Goal: Information Seeking & Learning: Learn about a topic

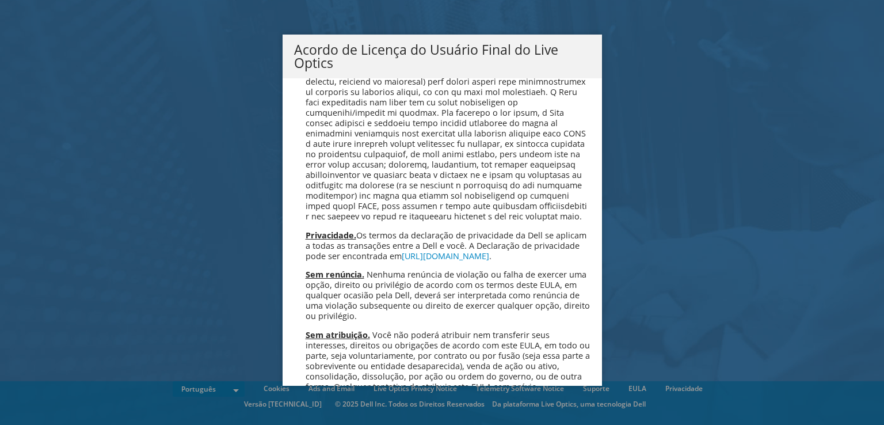
scroll to position [4600, 0]
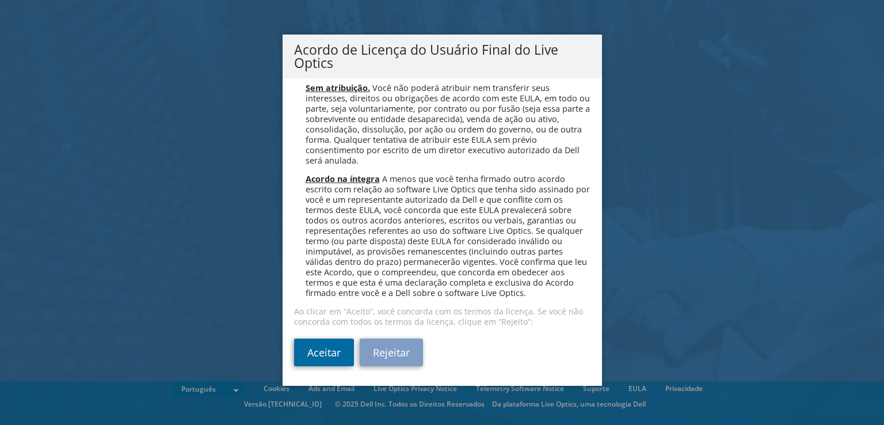
click at [313, 354] on link "Aceitar" at bounding box center [324, 352] width 60 height 28
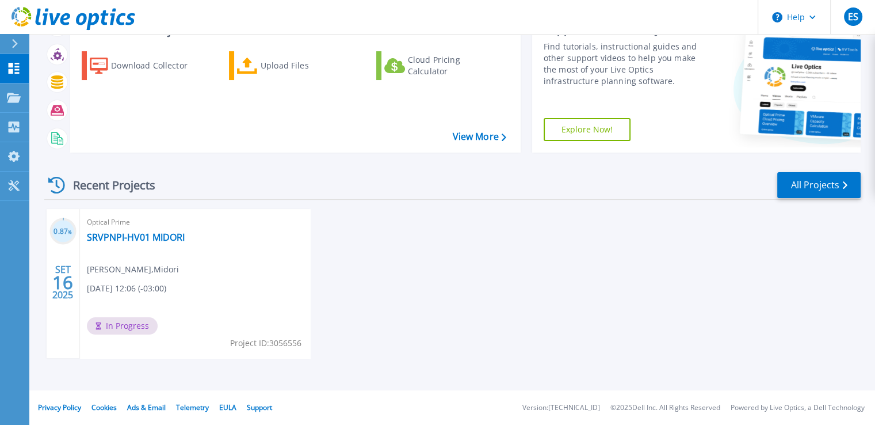
scroll to position [32, 0]
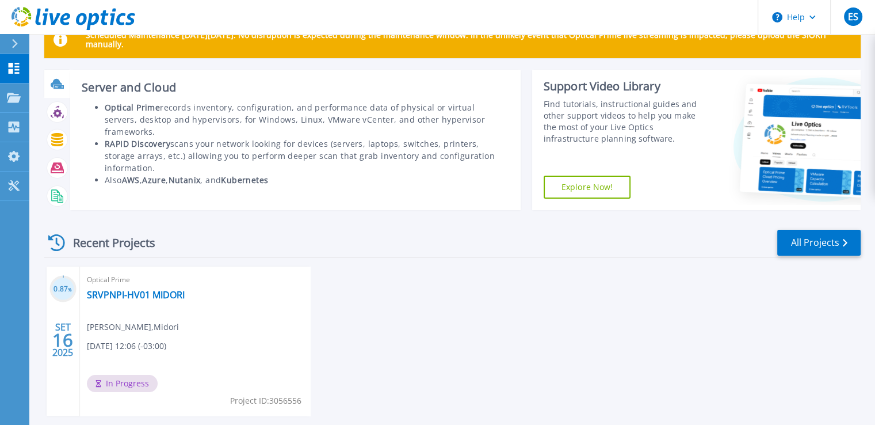
click at [59, 83] on icon at bounding box center [57, 83] width 12 height 9
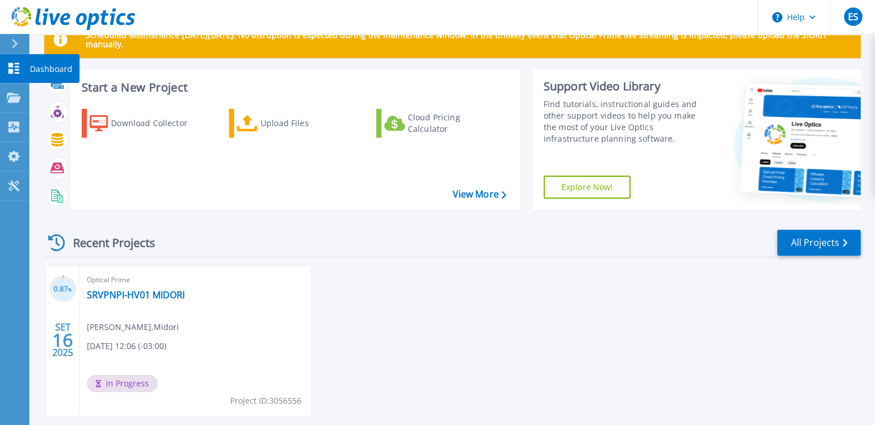
click at [30, 67] on p "Dashboard" at bounding box center [51, 69] width 43 height 30
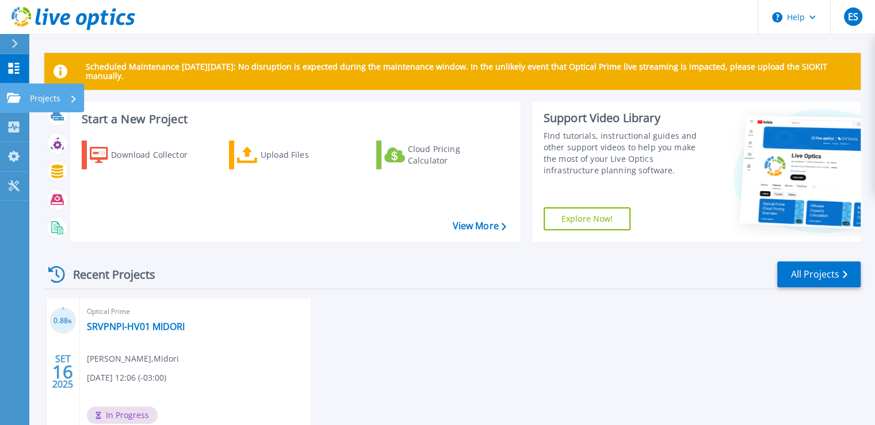
click at [14, 90] on link "Projects Projects" at bounding box center [14, 97] width 29 height 29
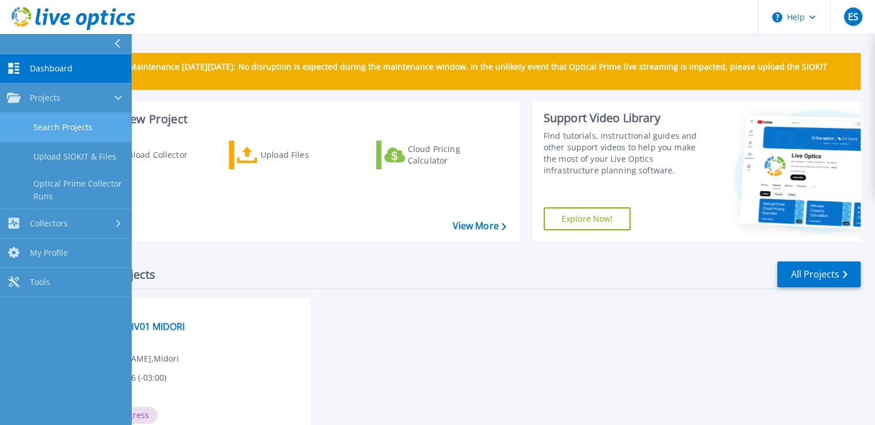
click at [43, 128] on link "Search Projects" at bounding box center [65, 127] width 131 height 29
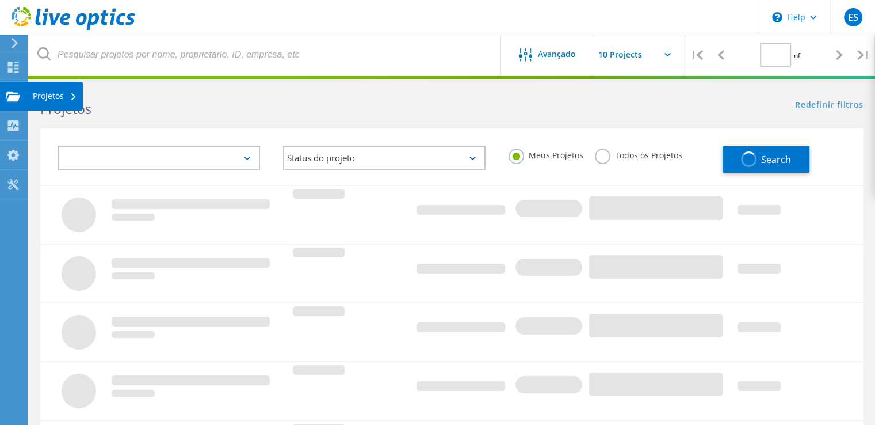
type input "1"
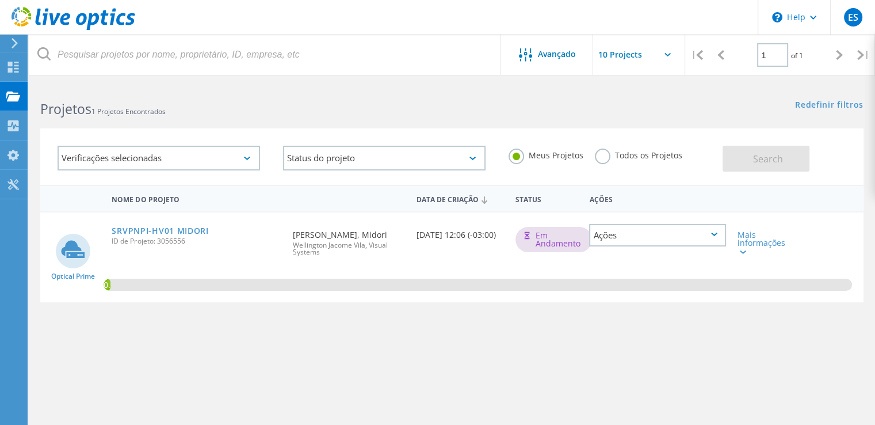
click at [710, 232] on div "Ações" at bounding box center [657, 235] width 137 height 22
click at [688, 346] on div "Nome do Projeto Data de Criação Status Ações Optical Prime SRVPNPI-HV01 MIDORI …" at bounding box center [452, 334] width 824 height 299
click at [742, 253] on icon at bounding box center [743, 251] width 6 height 3
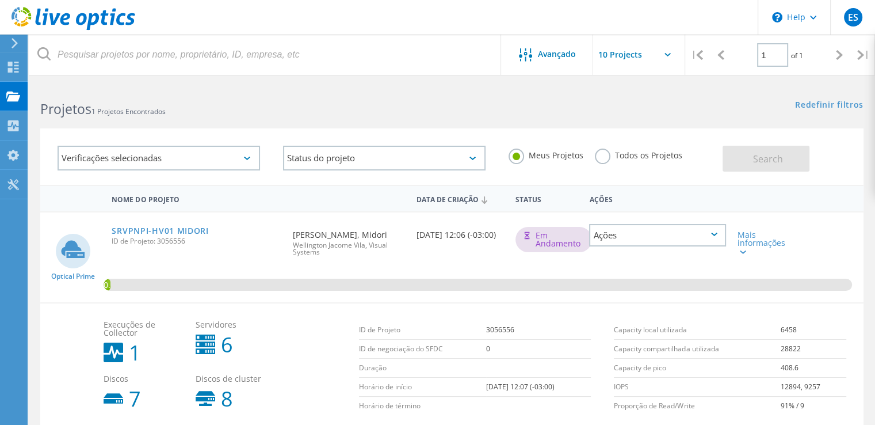
scroll to position [105, 0]
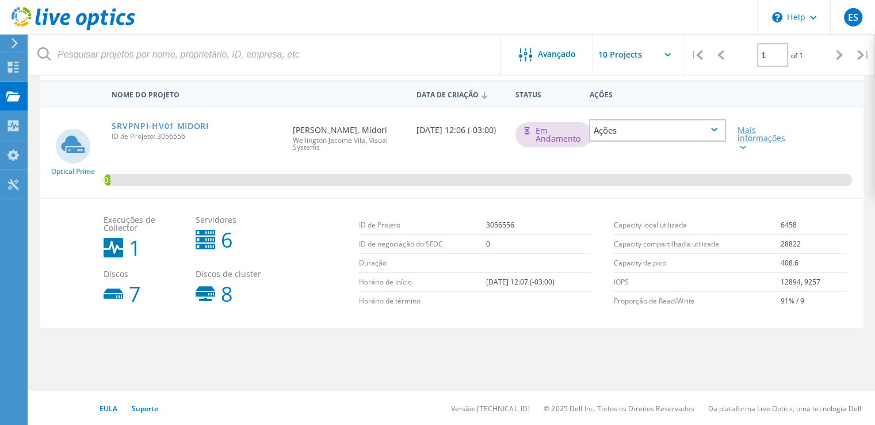
click at [740, 146] on icon at bounding box center [743, 147] width 6 height 3
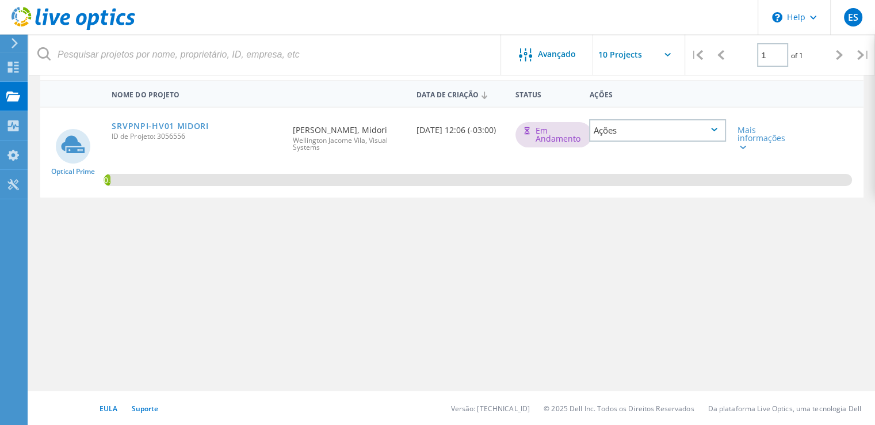
click at [636, 135] on div "Ações" at bounding box center [657, 130] width 137 height 22
click at [617, 110] on div "Ver Projeto" at bounding box center [657, 113] width 135 height 18
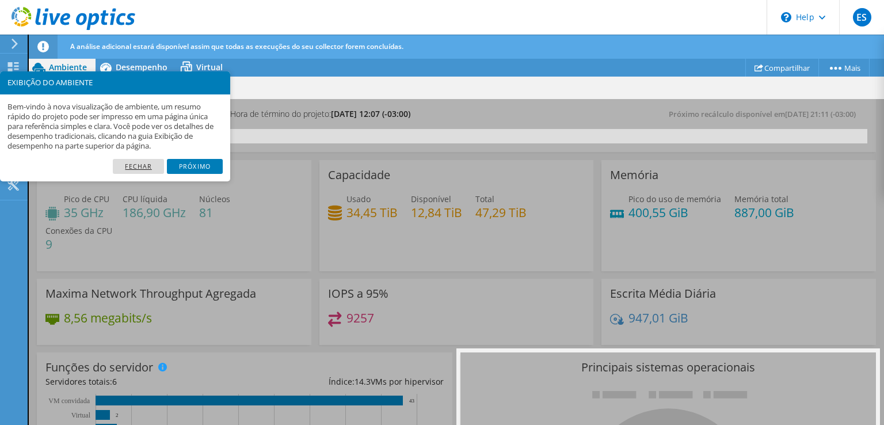
click at [141, 166] on link "Fechar" at bounding box center [138, 166] width 51 height 15
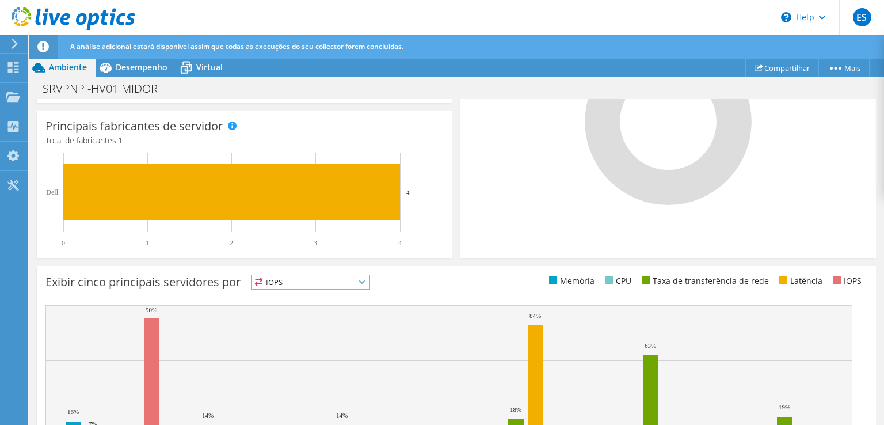
scroll to position [443, 0]
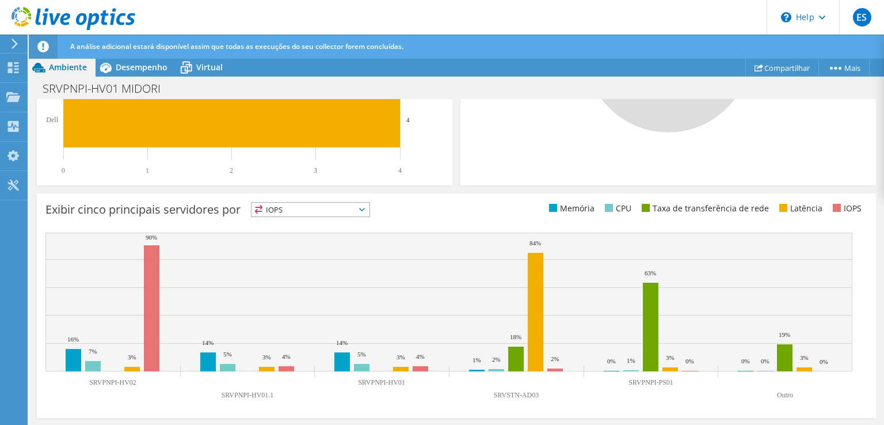
click at [312, 215] on span "IOPS" at bounding box center [310, 210] width 118 height 14
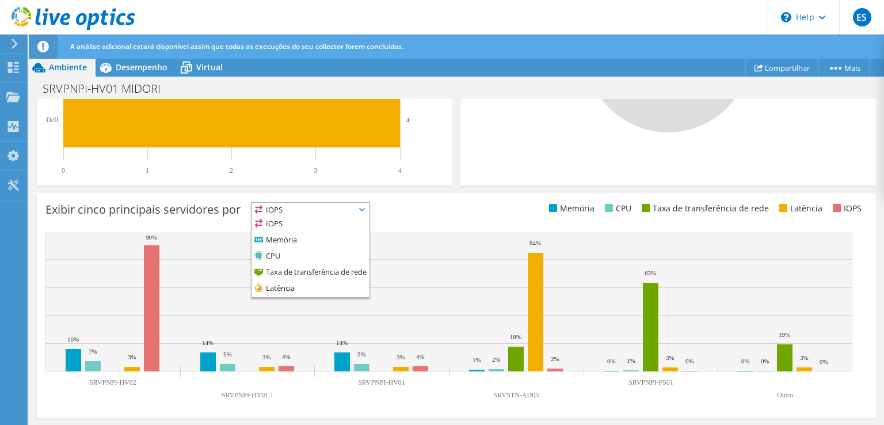
click at [448, 210] on div "Exibir cinco principais servidores por IOPS IOPS" at bounding box center [250, 211] width 411 height 19
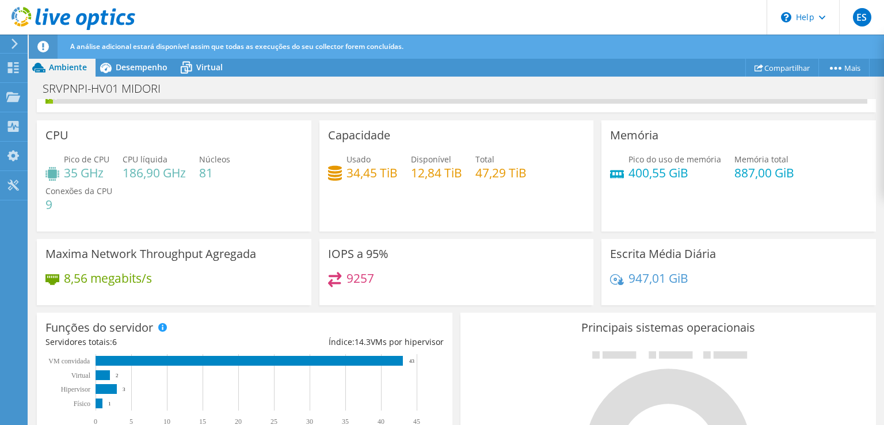
scroll to position [0, 0]
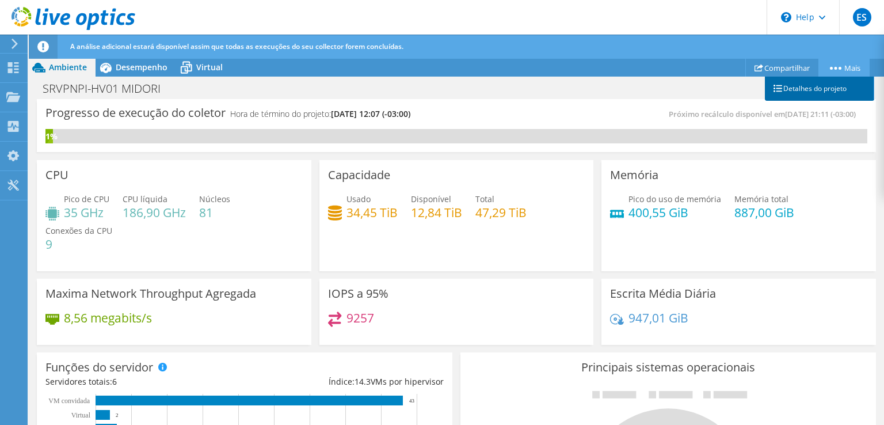
click at [822, 85] on link "Detalhes do projeto" at bounding box center [819, 89] width 109 height 24
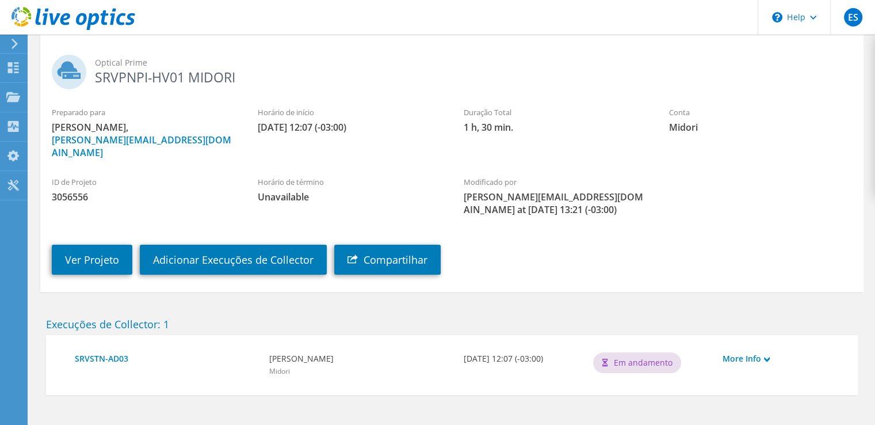
scroll to position [97, 0]
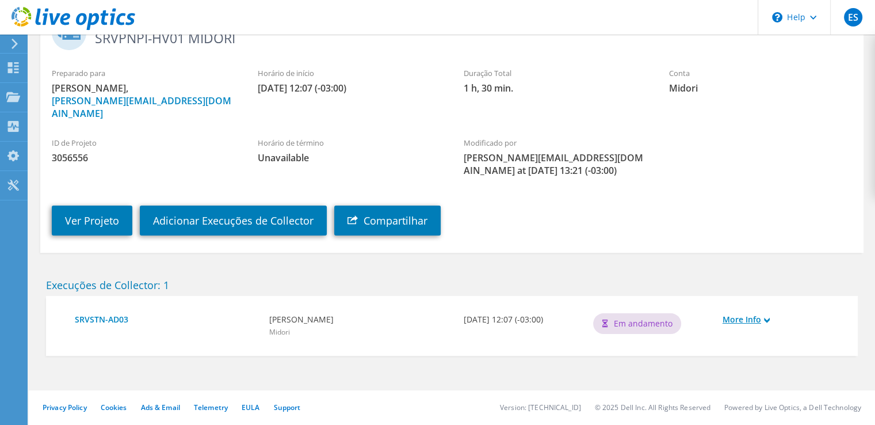
click at [768, 321] on use at bounding box center [767, 319] width 6 height 5
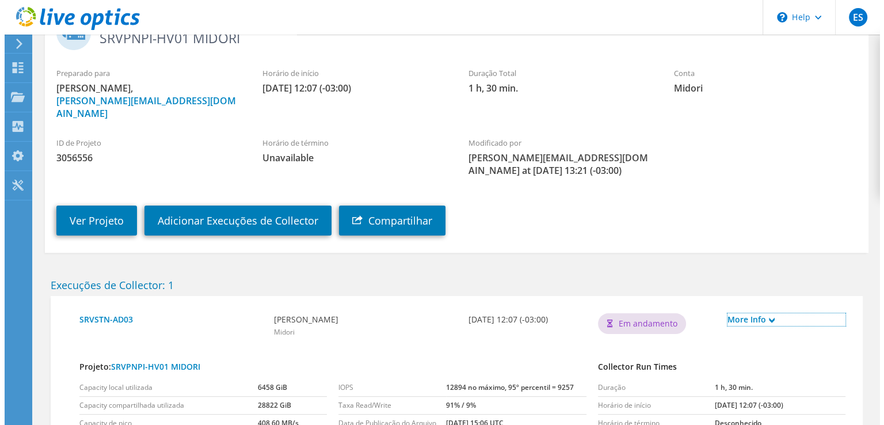
scroll to position [190, 0]
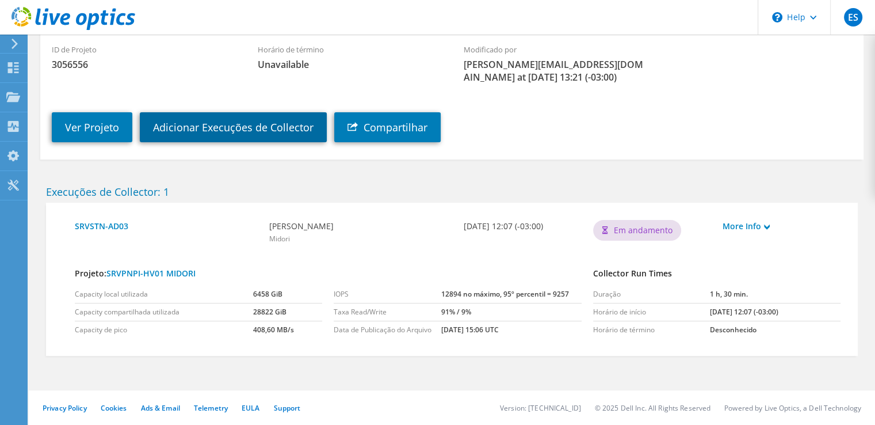
click at [185, 131] on link "Adicionar Execuções de Collector" at bounding box center [233, 127] width 187 height 30
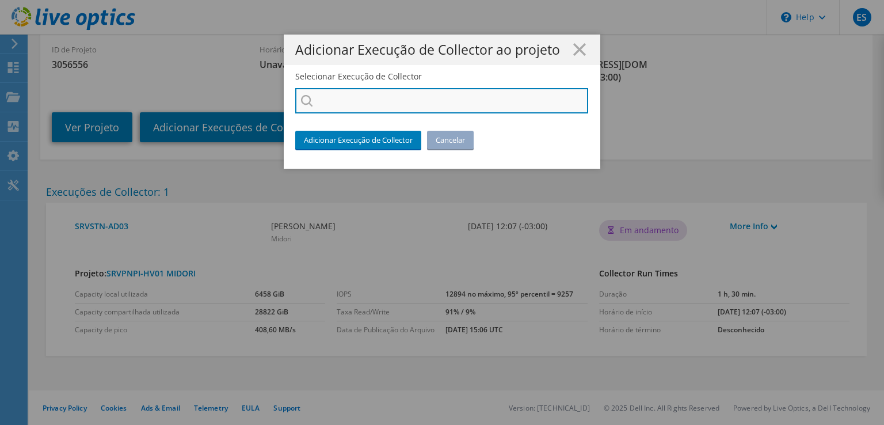
click at [337, 97] on input "Selecionar Execução de Collector" at bounding box center [441, 100] width 293 height 25
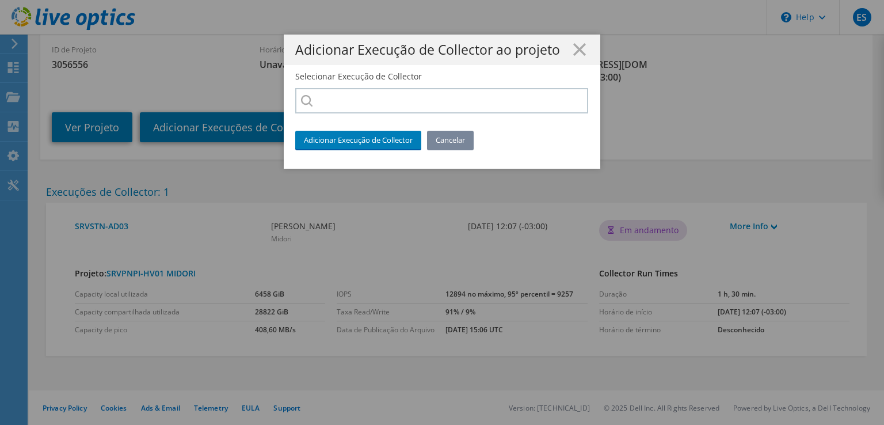
click at [459, 137] on link "Cancelar" at bounding box center [450, 140] width 47 height 18
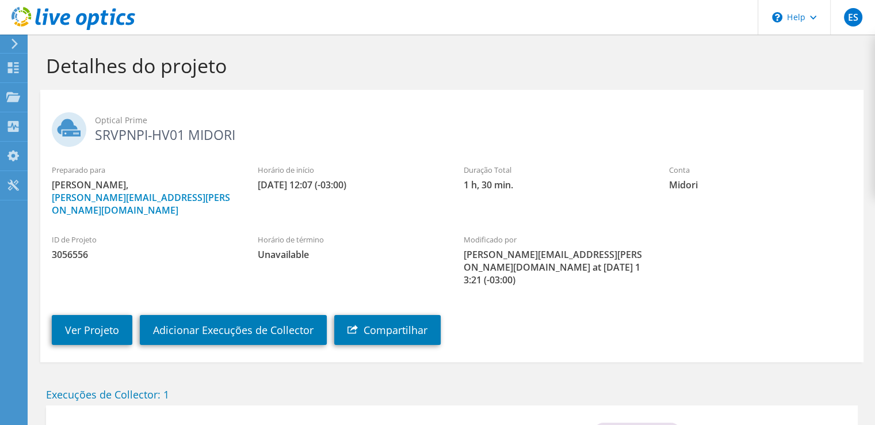
scroll to position [97, 0]
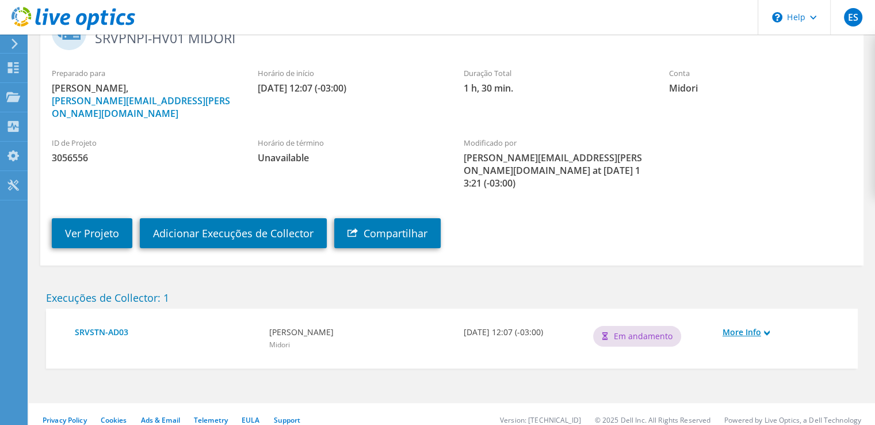
click at [767, 330] on use at bounding box center [767, 332] width 6 height 5
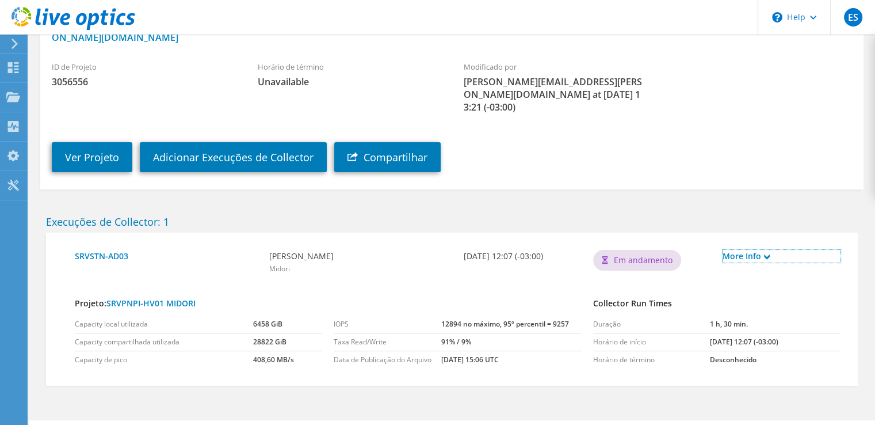
scroll to position [0, 0]
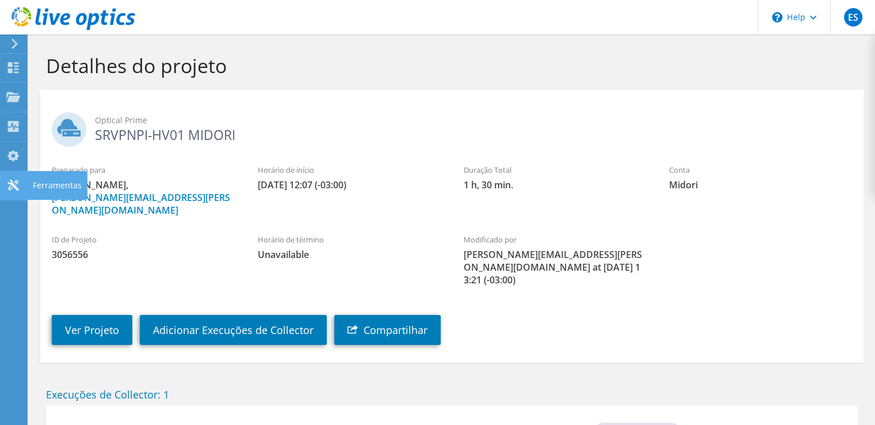
click at [12, 184] on use at bounding box center [12, 185] width 11 height 11
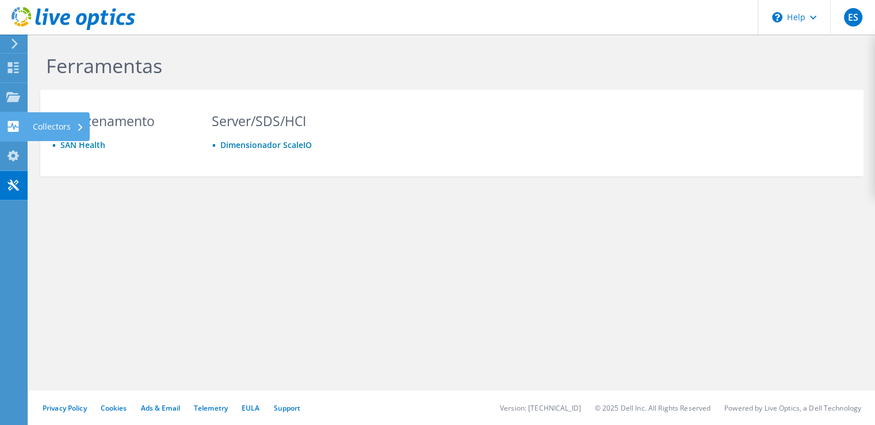
click at [9, 127] on use at bounding box center [13, 126] width 11 height 11
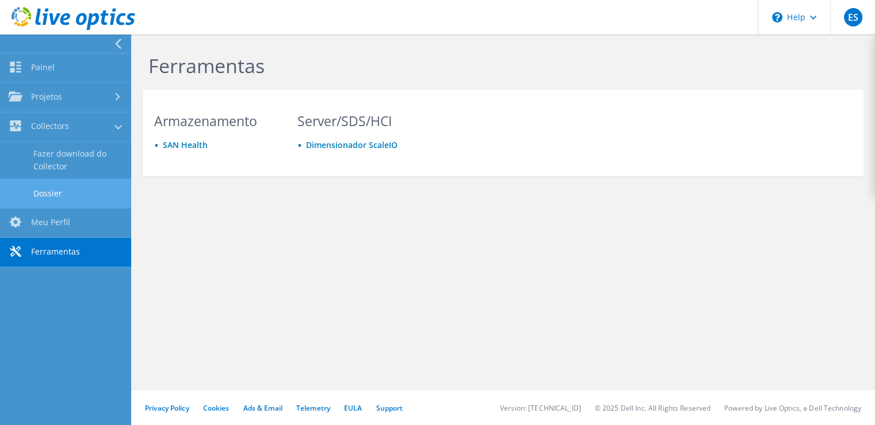
click at [81, 192] on link "Dossier" at bounding box center [65, 192] width 131 height 29
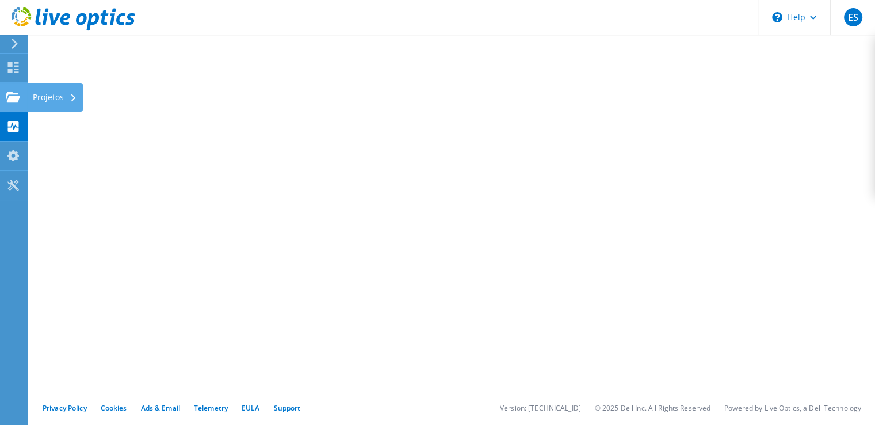
click at [73, 93] on div "Projetos" at bounding box center [55, 97] width 56 height 29
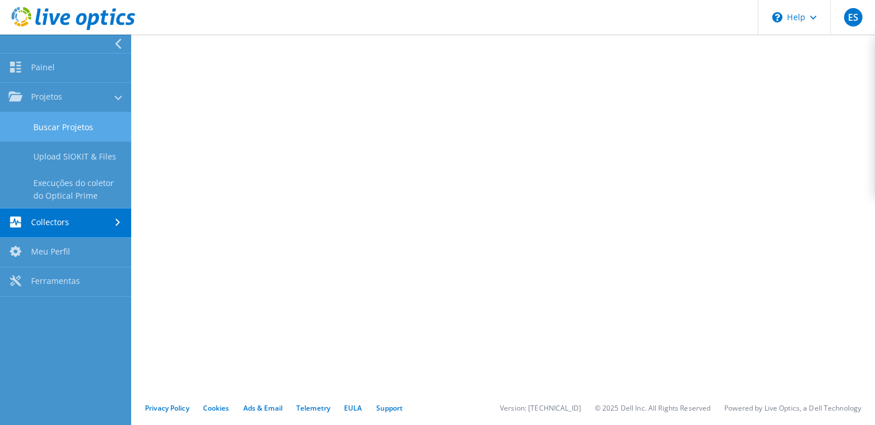
click at [63, 121] on link "Buscar Projetos" at bounding box center [65, 126] width 131 height 29
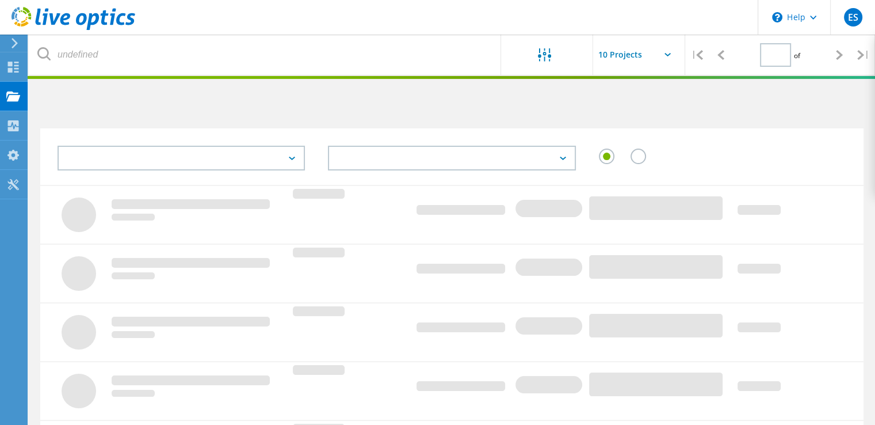
type input "1"
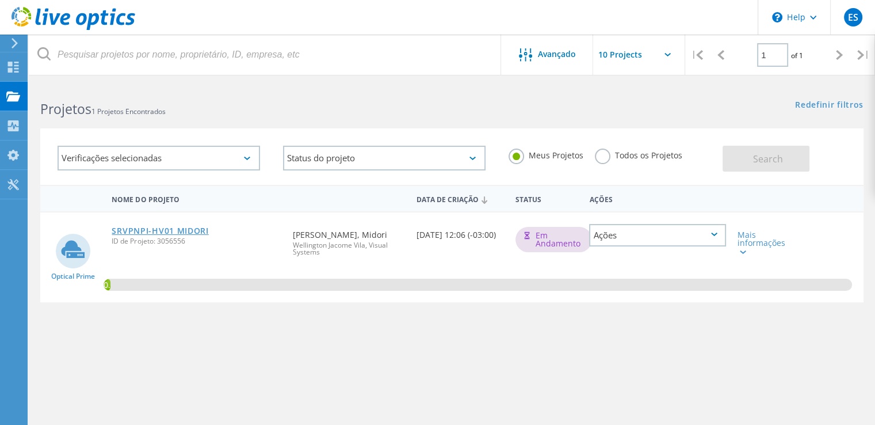
click at [131, 227] on link "SRVPNPI-HV01 MIDORI" at bounding box center [160, 231] width 97 height 8
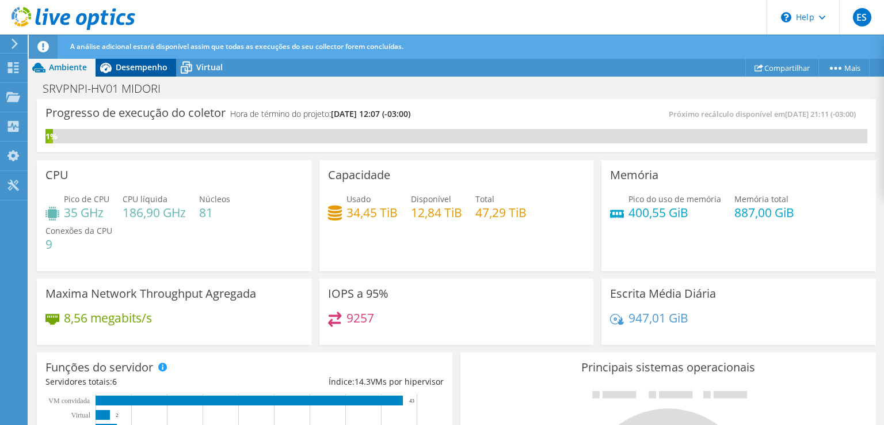
click at [147, 70] on span "Desempenho" at bounding box center [142, 67] width 52 height 11
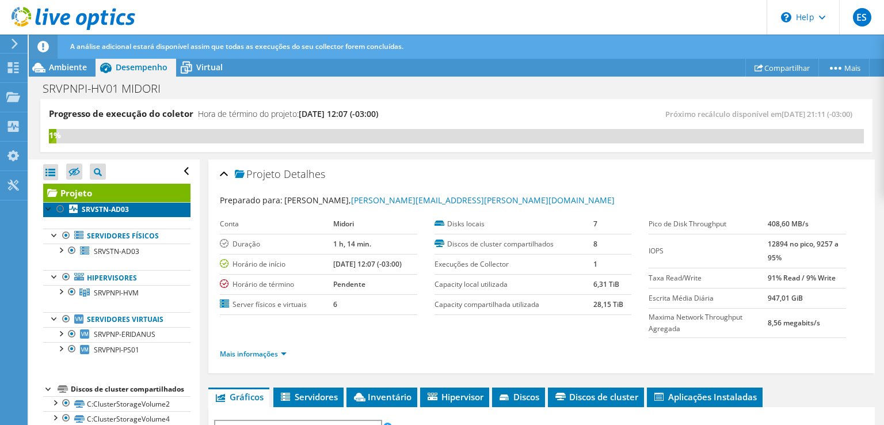
click at [76, 211] on icon at bounding box center [73, 208] width 9 height 9
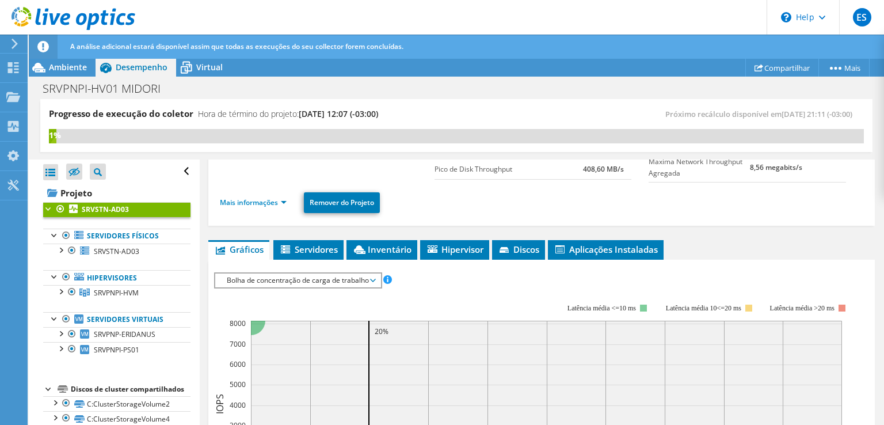
scroll to position [58, 0]
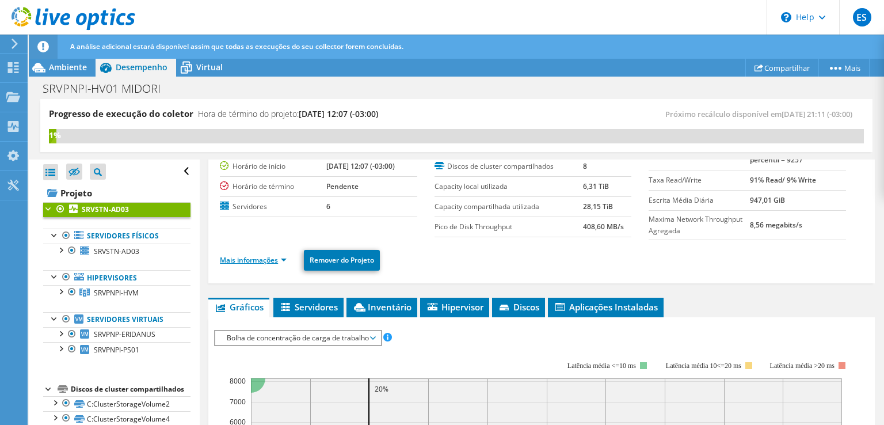
click at [258, 256] on link "Mais informações" at bounding box center [253, 260] width 67 height 10
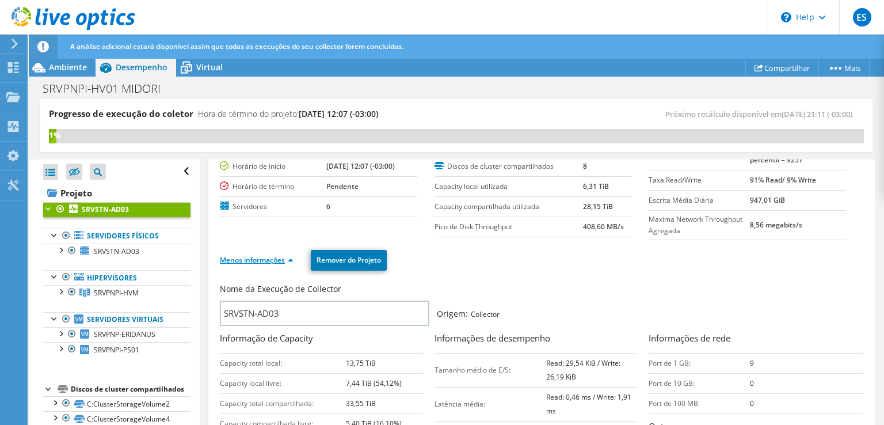
click at [266, 256] on link "Menos informações" at bounding box center [257, 260] width 74 height 10
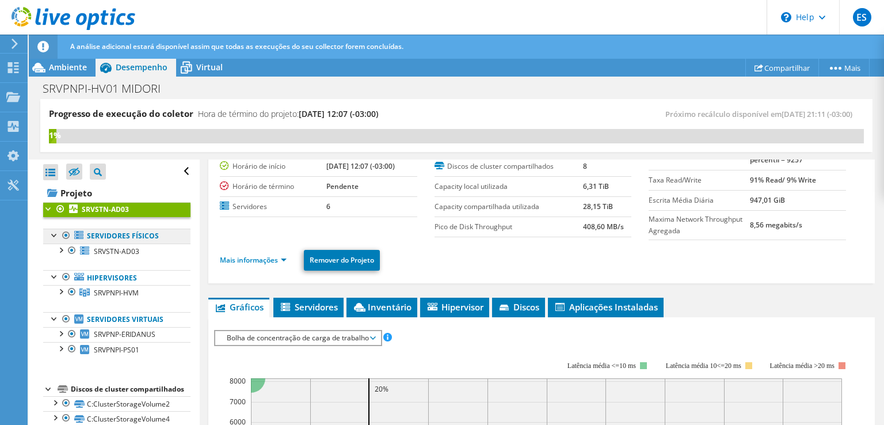
click at [96, 233] on link "Servidores físicos" at bounding box center [116, 235] width 147 height 15
click at [306, 301] on span "Servidores" at bounding box center [308, 307] width 59 height 12
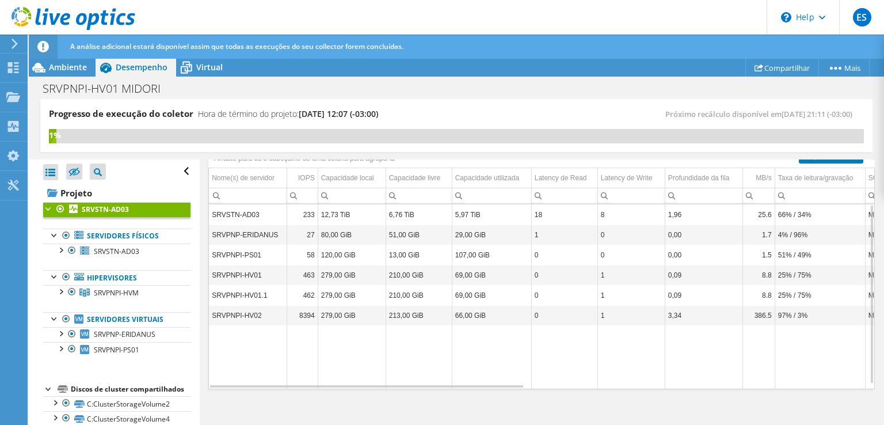
scroll to position [115, 0]
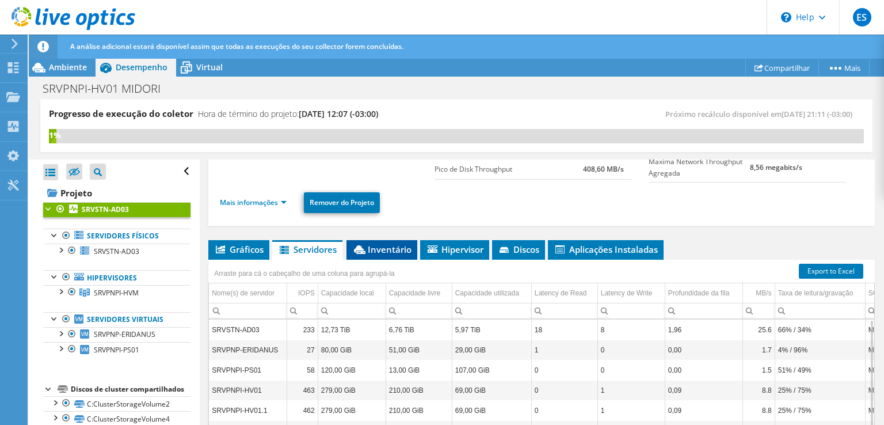
click at [373, 249] on span "Inventário" at bounding box center [381, 249] width 59 height 12
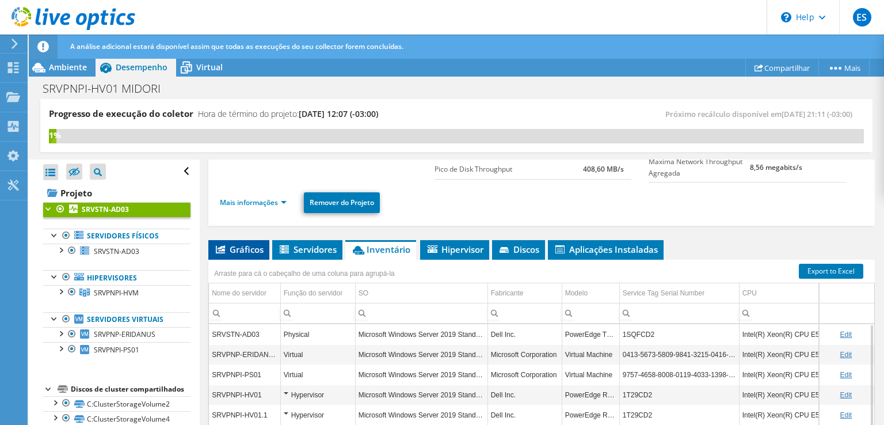
click at [243, 244] on span "Gráficos" at bounding box center [238, 249] width 49 height 12
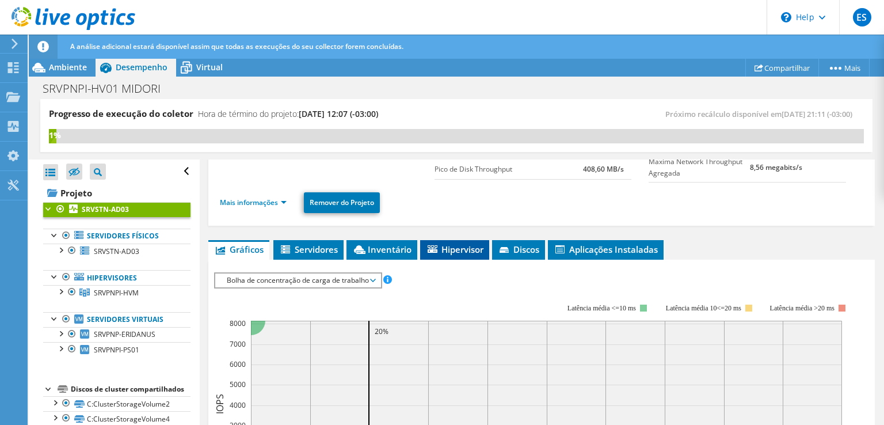
click at [433, 246] on icon at bounding box center [433, 248] width 10 height 7
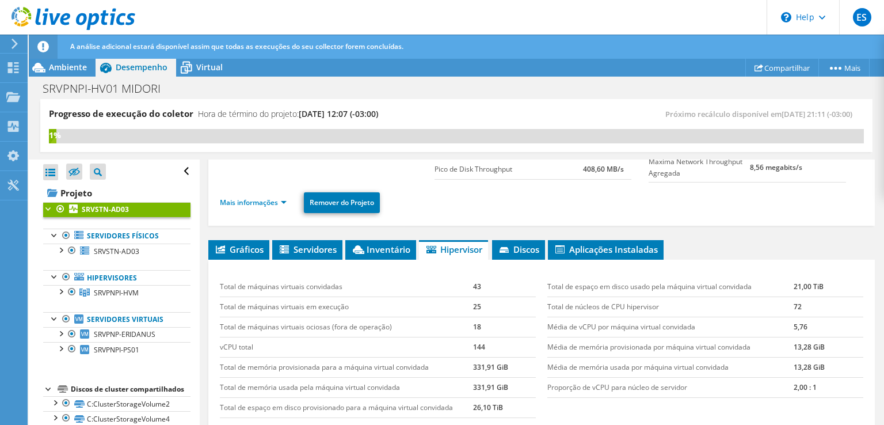
scroll to position [173, 0]
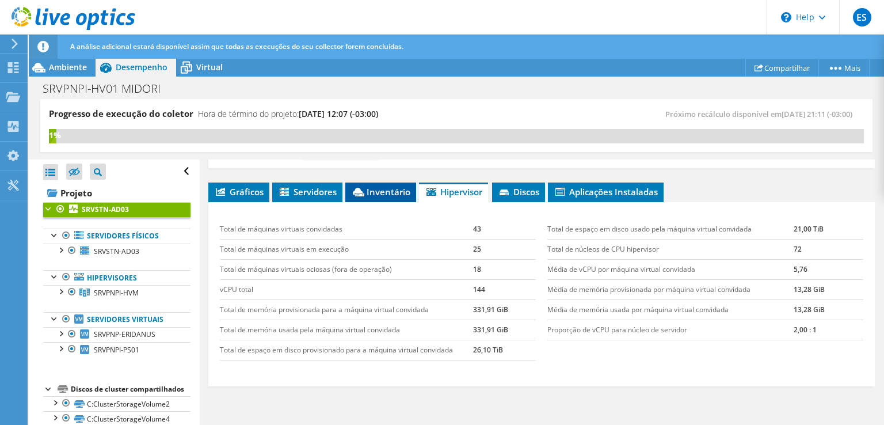
click at [356, 188] on icon at bounding box center [359, 192] width 12 height 9
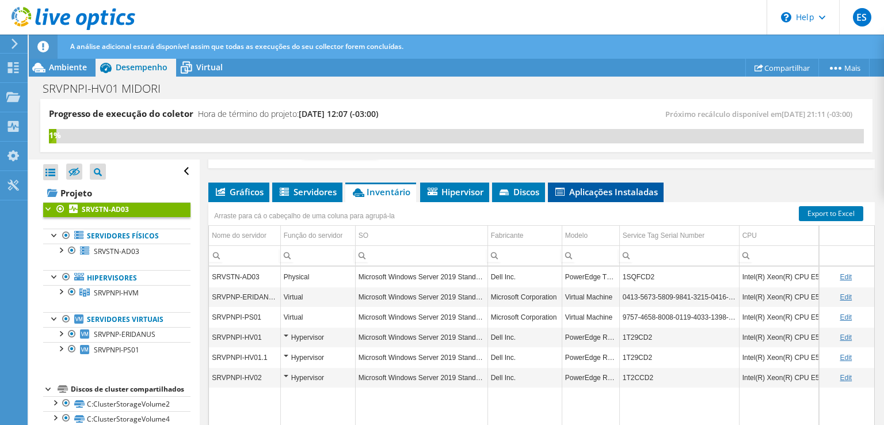
click at [584, 191] on span "Aplicações Instaladas" at bounding box center [606, 192] width 104 height 12
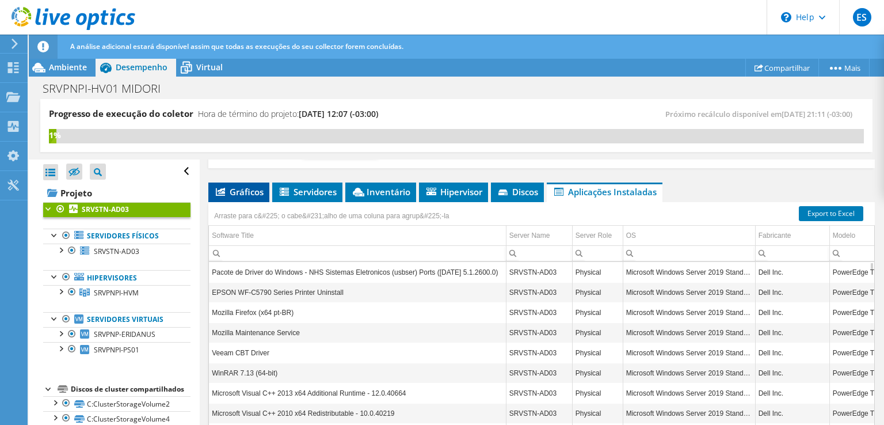
click at [254, 191] on span "Gráficos" at bounding box center [238, 192] width 49 height 12
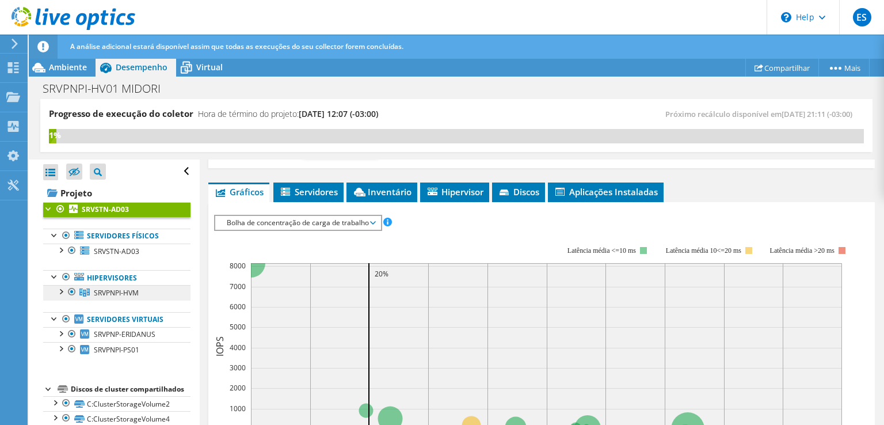
click at [131, 291] on span "SRVPNPI-HVM" at bounding box center [116, 293] width 45 height 10
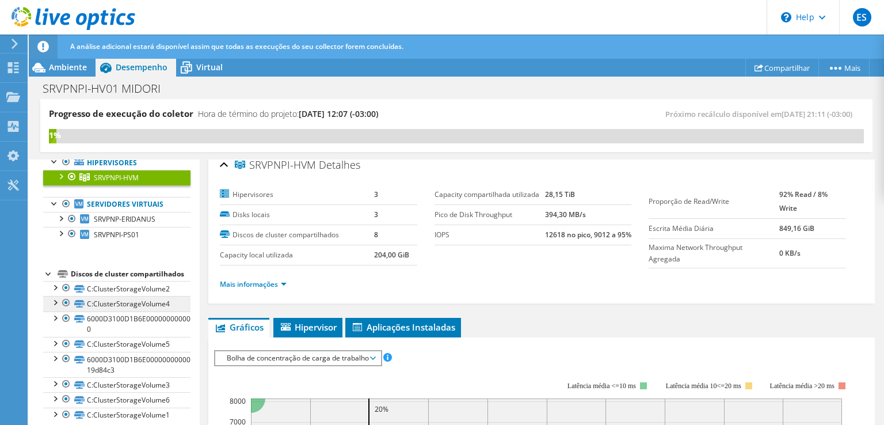
scroll to position [138, 0]
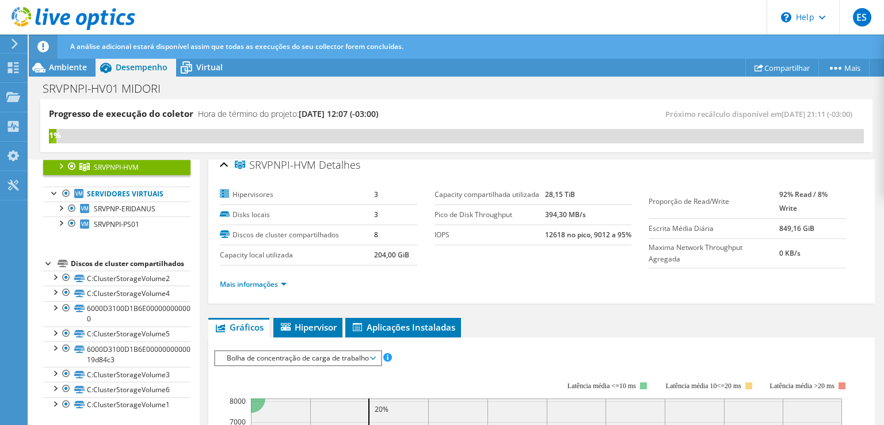
click at [45, 257] on div at bounding box center [49, 263] width 12 height 12
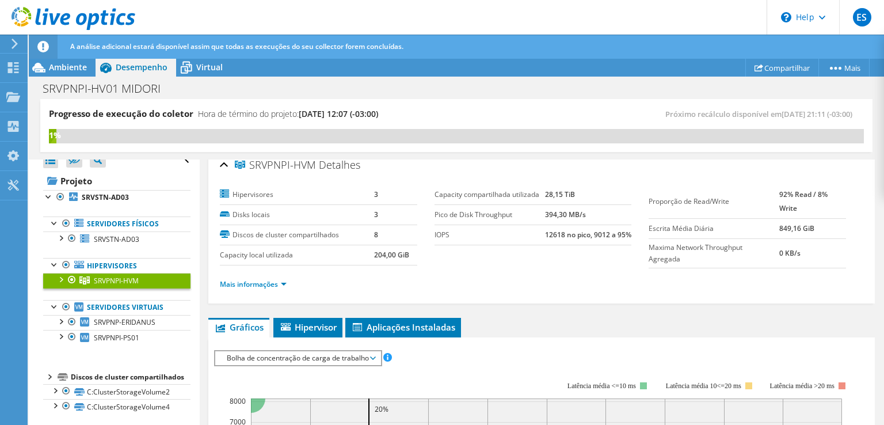
scroll to position [0, 0]
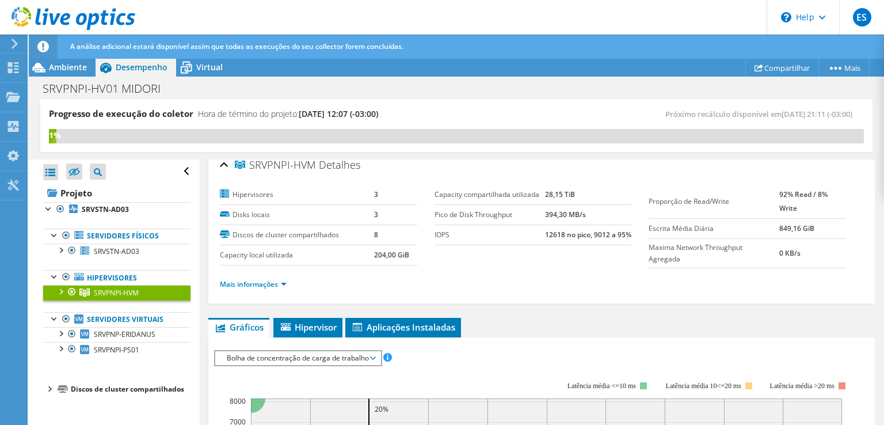
click at [62, 289] on div at bounding box center [61, 291] width 12 height 12
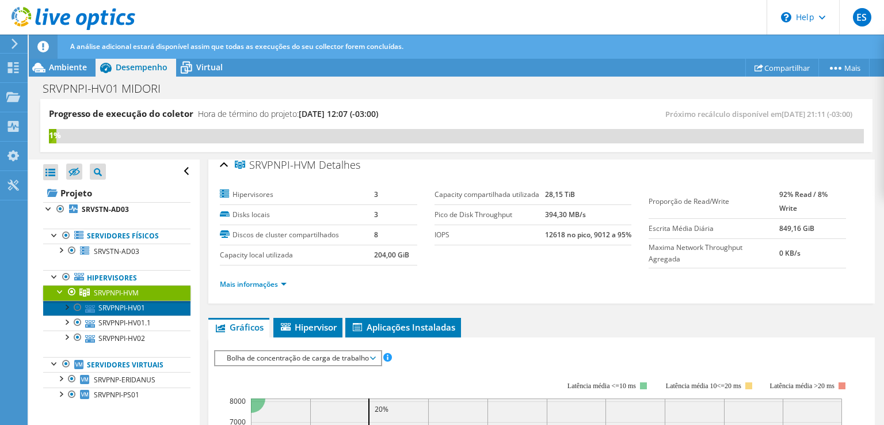
click at [123, 310] on link "SRVPNPI-HV01" at bounding box center [116, 307] width 147 height 15
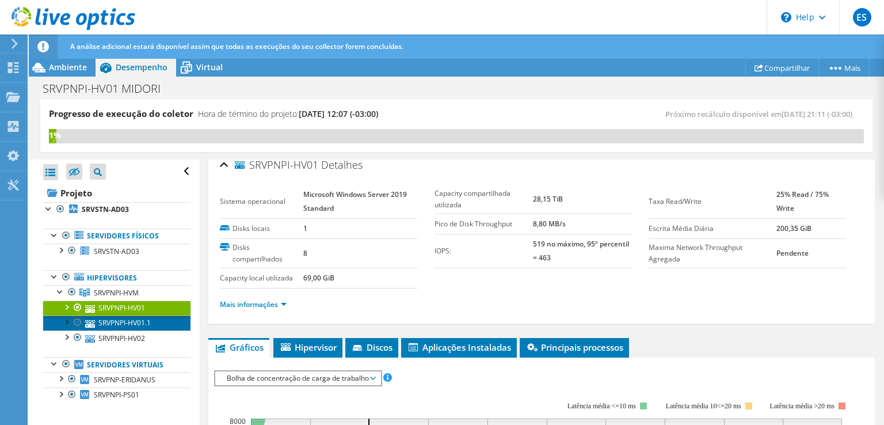
click at [115, 325] on link "SRVPNPI-HV01.1" at bounding box center [116, 322] width 147 height 15
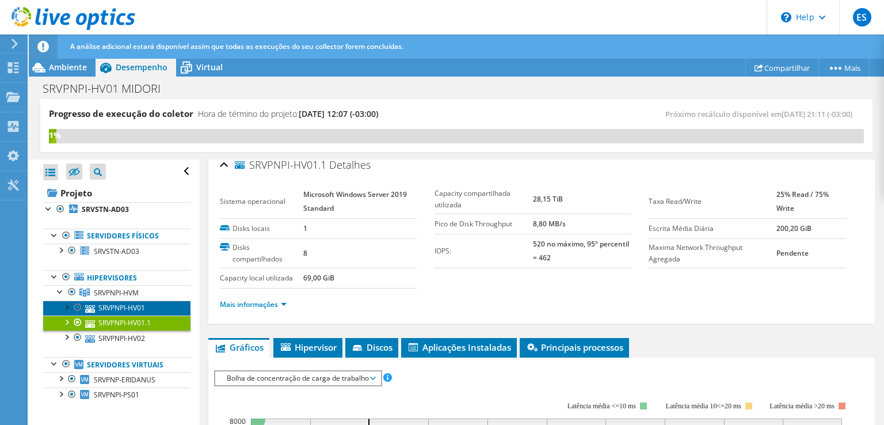
click at [115, 303] on link "SRVPNPI-HV01" at bounding box center [116, 307] width 147 height 15
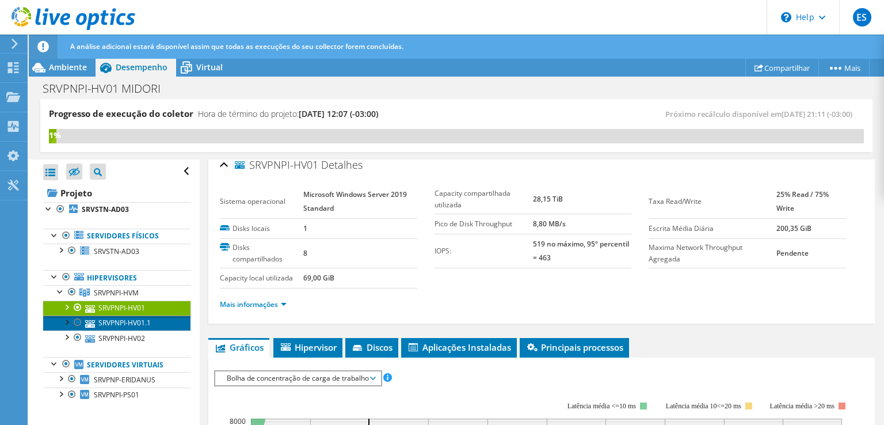
click at [120, 320] on link "SRVPNPI-HV01.1" at bounding box center [116, 322] width 147 height 15
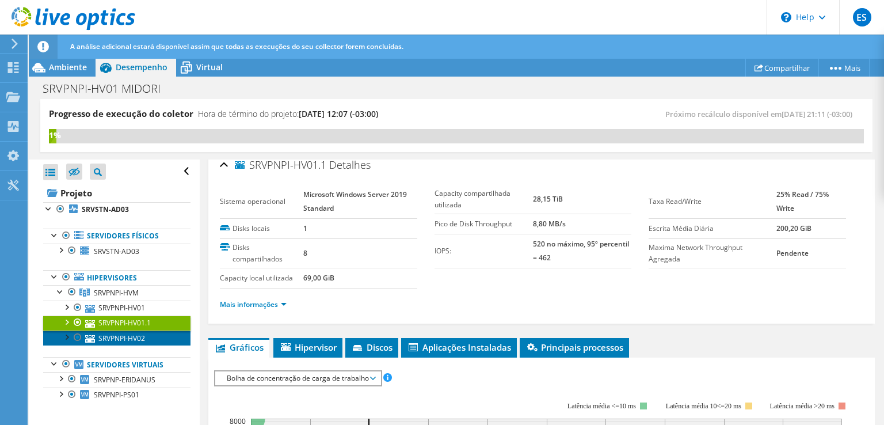
click at [121, 334] on link "SRVPNPI-HV02" at bounding box center [116, 337] width 147 height 15
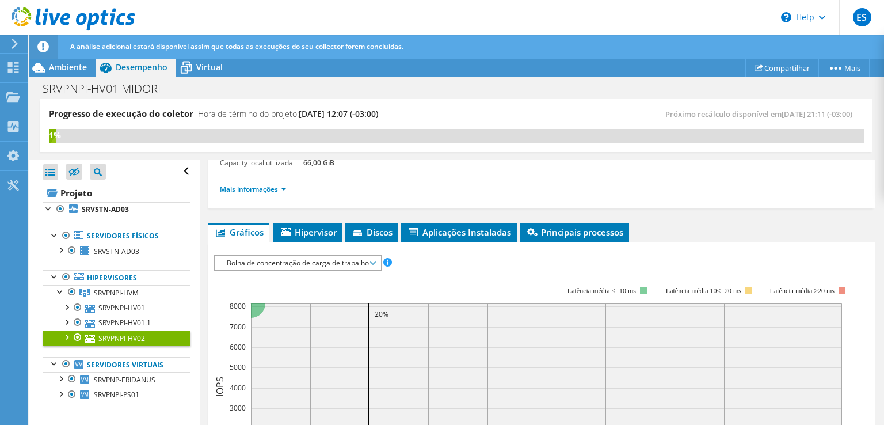
scroll to position [67, 0]
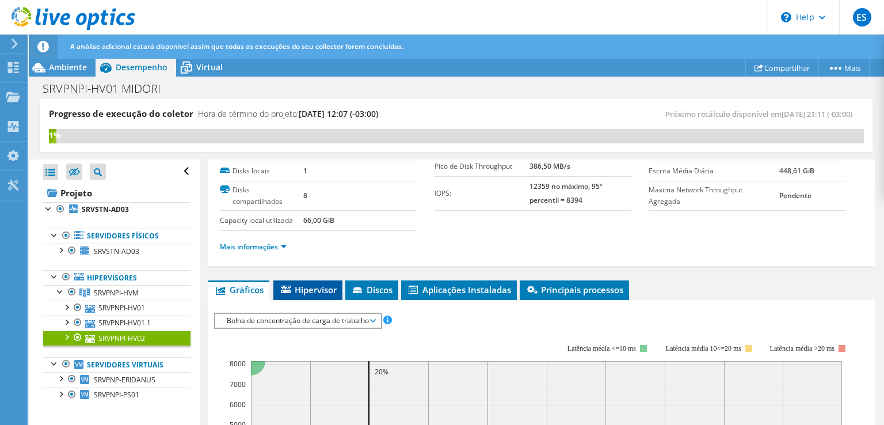
click at [311, 284] on span "Hipervisor" at bounding box center [308, 290] width 58 height 12
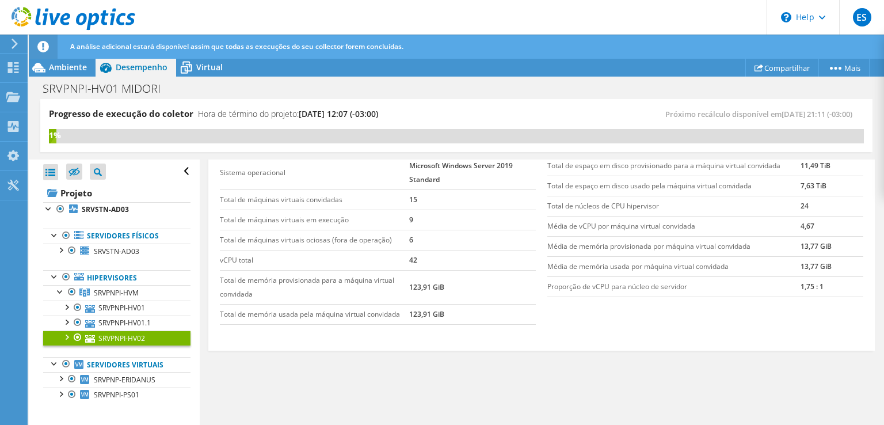
scroll to position [0, 0]
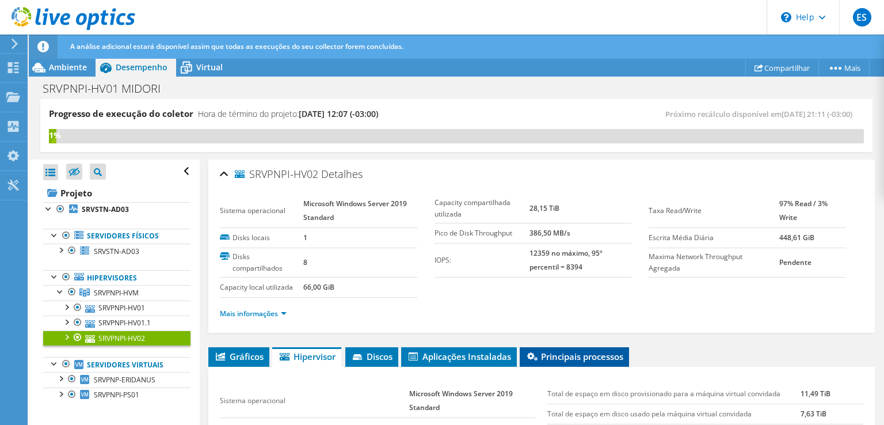
click at [584, 350] on span "Principais processos" at bounding box center [574, 356] width 98 height 12
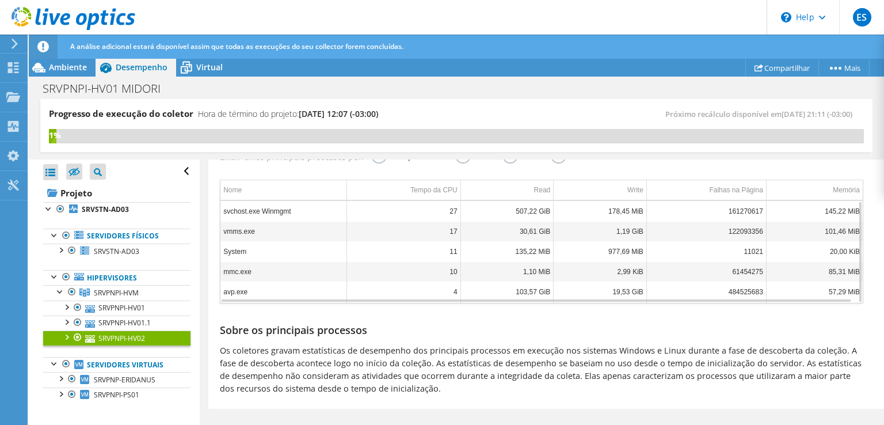
scroll to position [115, 0]
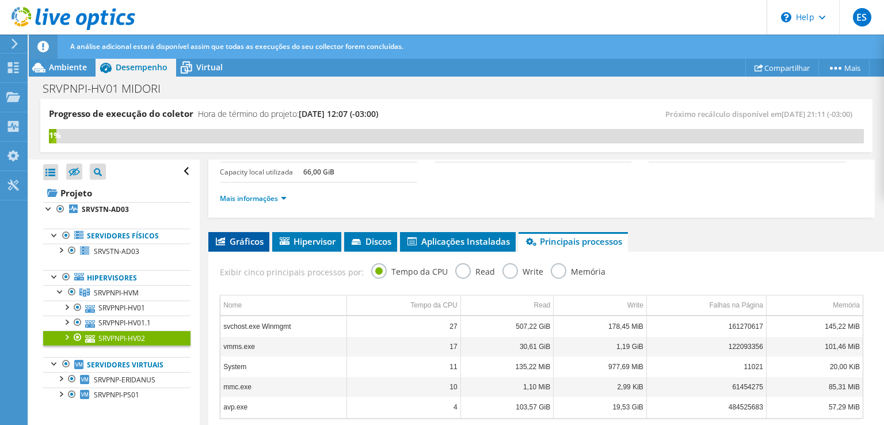
click at [243, 235] on span "Gráficos" at bounding box center [238, 241] width 49 height 12
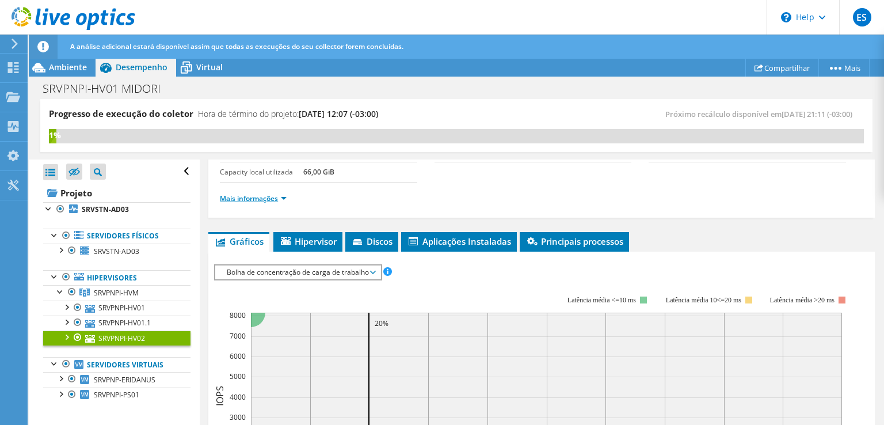
click at [253, 200] on link "Mais informações" at bounding box center [253, 198] width 67 height 10
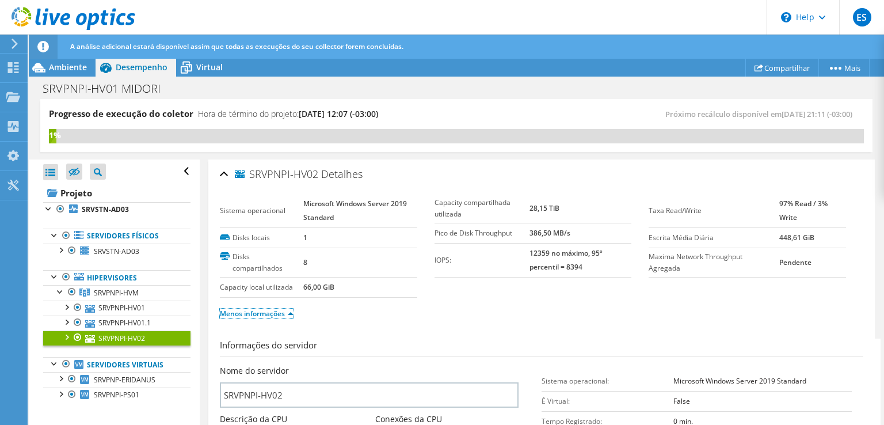
scroll to position [230, 0]
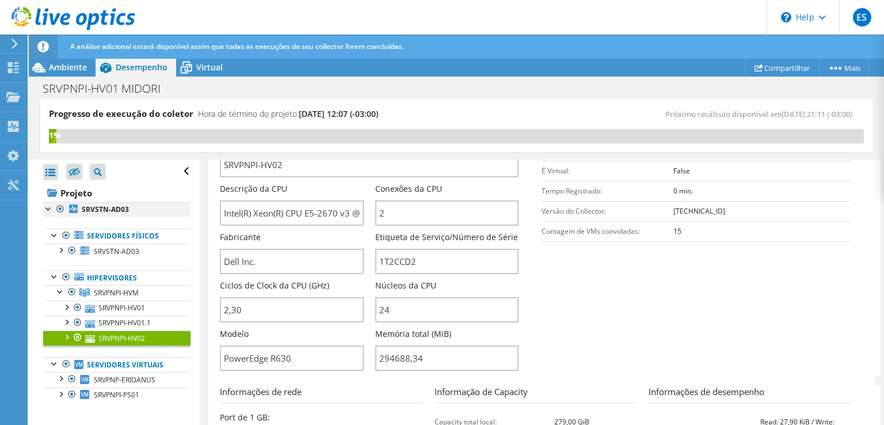
click at [44, 209] on div at bounding box center [49, 208] width 12 height 12
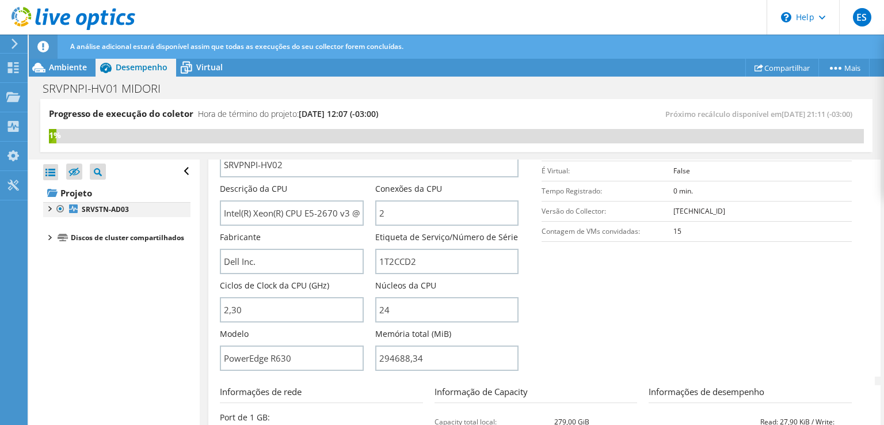
click at [44, 209] on div at bounding box center [49, 208] width 12 height 12
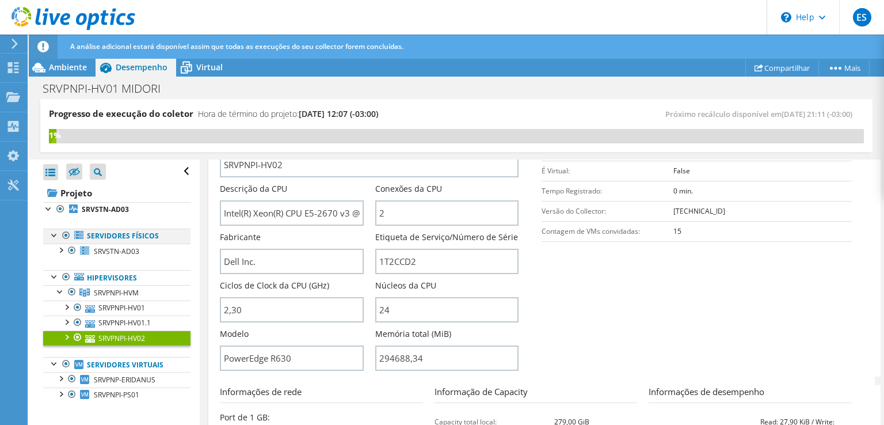
click at [53, 237] on div at bounding box center [55, 234] width 12 height 12
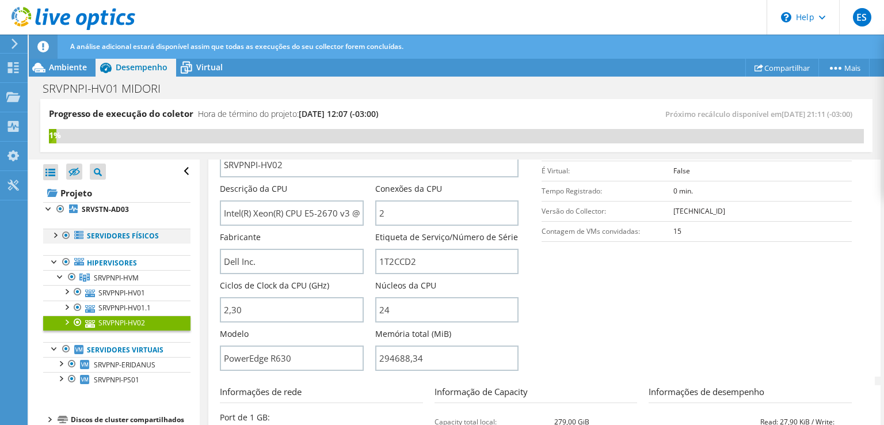
click at [53, 237] on div at bounding box center [55, 234] width 12 height 12
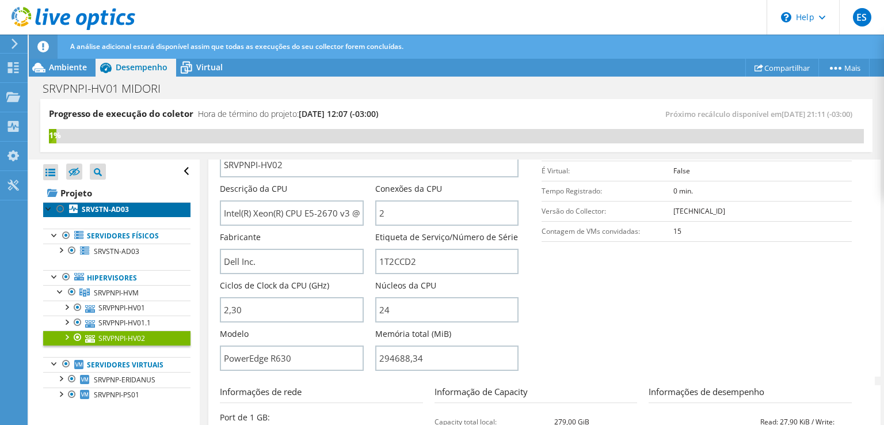
click at [101, 208] on b "SRVSTN-AD03" at bounding box center [105, 209] width 47 height 10
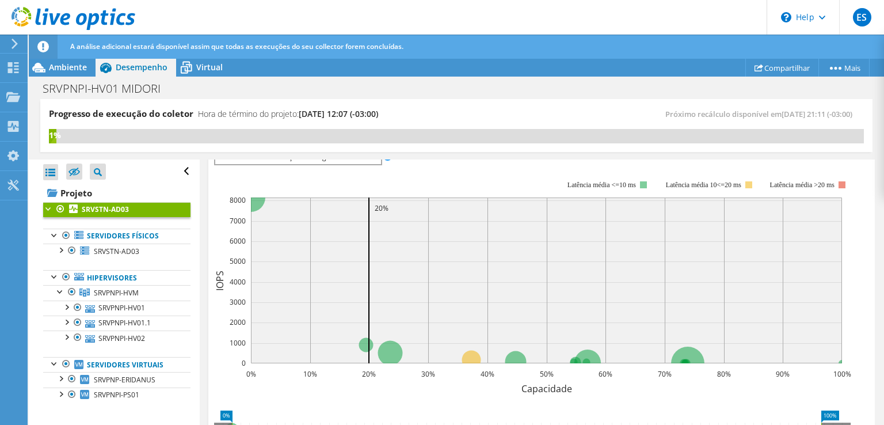
scroll to position [0, 0]
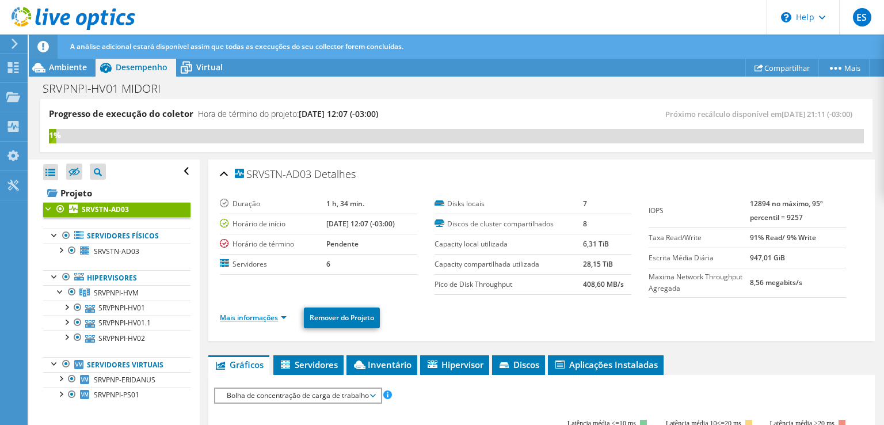
click at [281, 318] on link "Mais informações" at bounding box center [253, 317] width 67 height 10
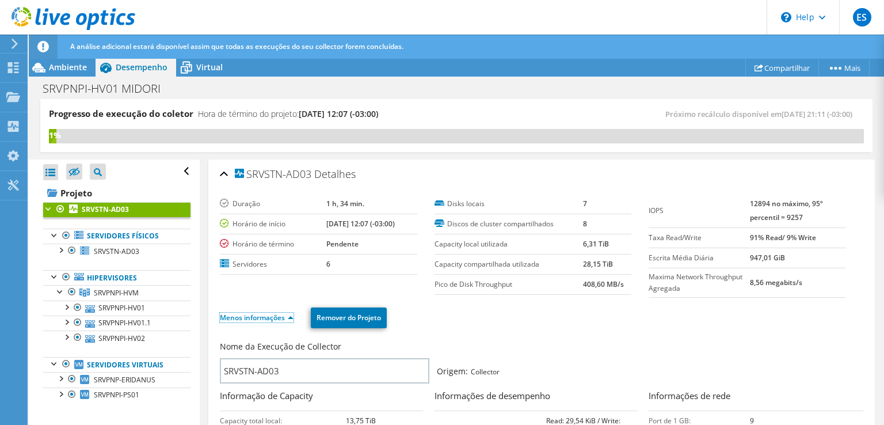
scroll to position [58, 0]
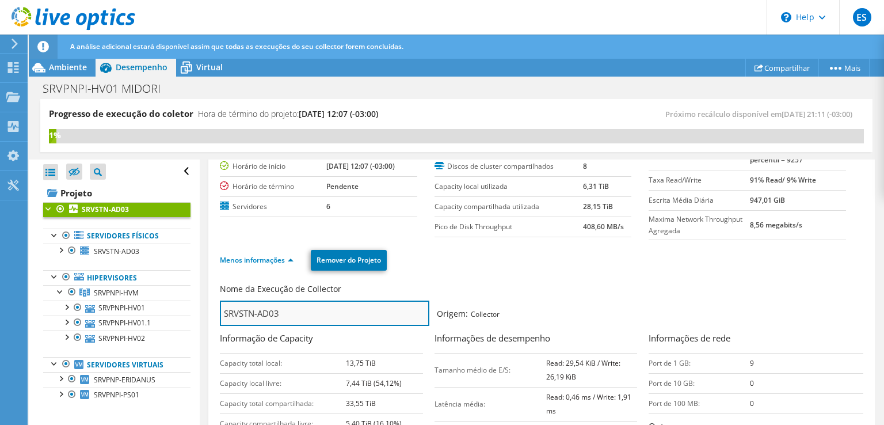
click at [279, 314] on input "SRVSTN-AD03" at bounding box center [324, 312] width 209 height 25
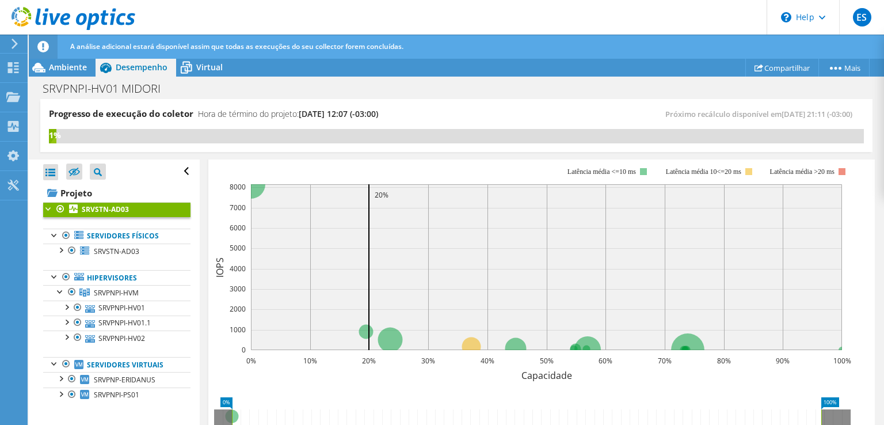
scroll to position [403, 0]
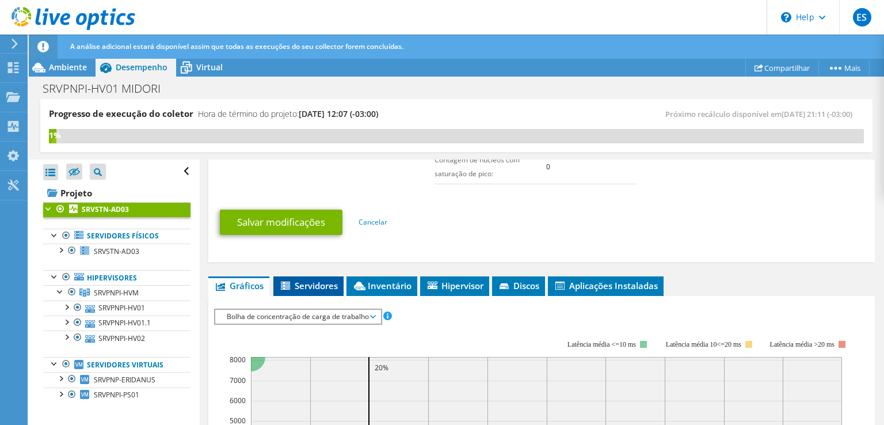
click at [292, 289] on li "Servidores" at bounding box center [308, 286] width 70 height 20
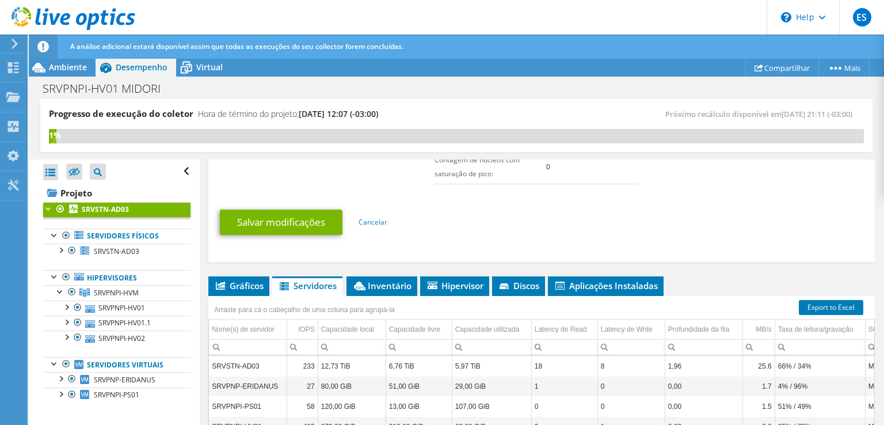
scroll to position [518, 0]
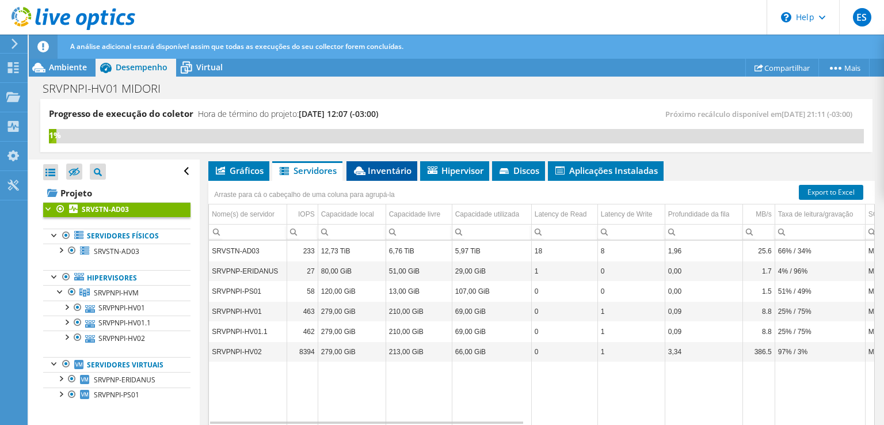
click at [369, 169] on span "Inventário" at bounding box center [381, 171] width 59 height 12
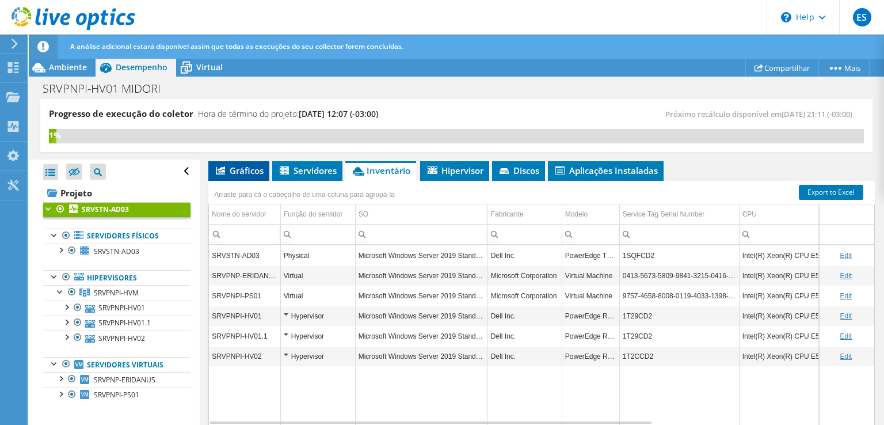
click at [265, 162] on li "Gráficos" at bounding box center [238, 171] width 61 height 20
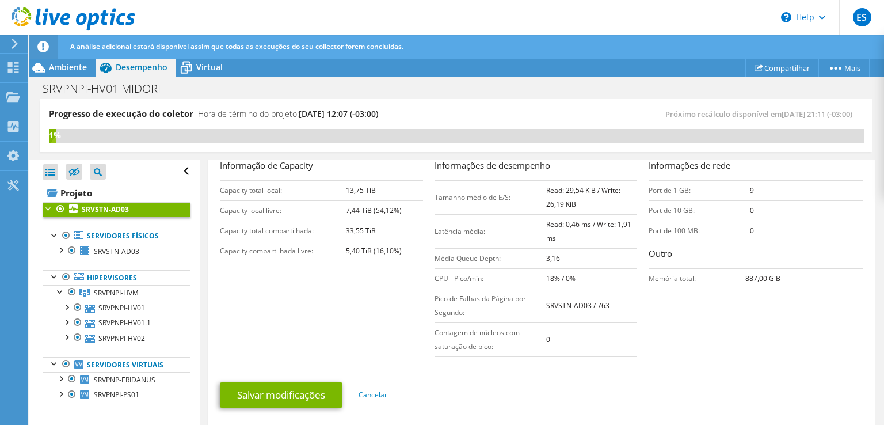
scroll to position [460, 0]
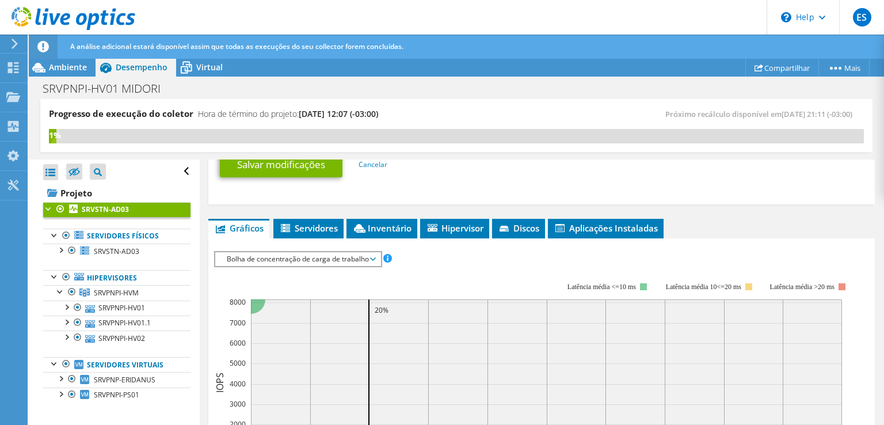
click at [357, 257] on span "Bolha de concentração de carga de trabalho" at bounding box center [298, 259] width 154 height 14
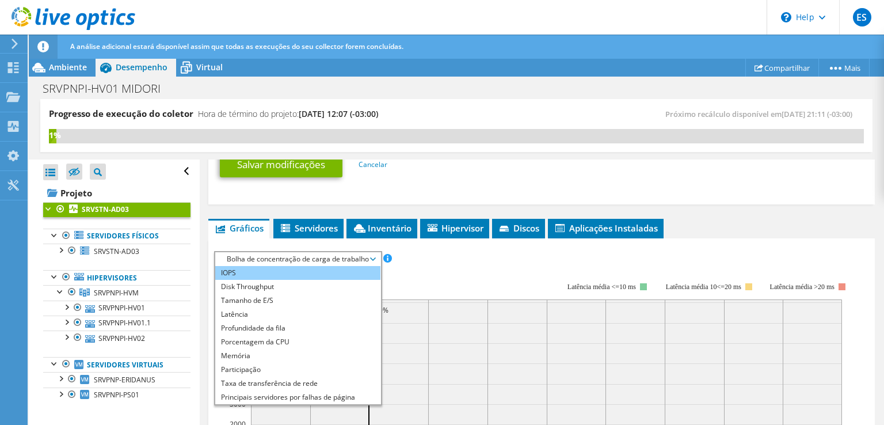
click at [288, 272] on li "IOPS" at bounding box center [297, 273] width 165 height 14
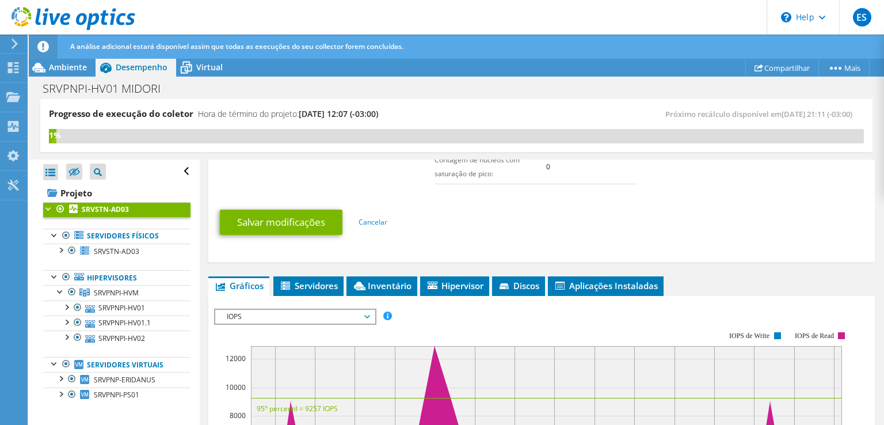
scroll to position [115, 0]
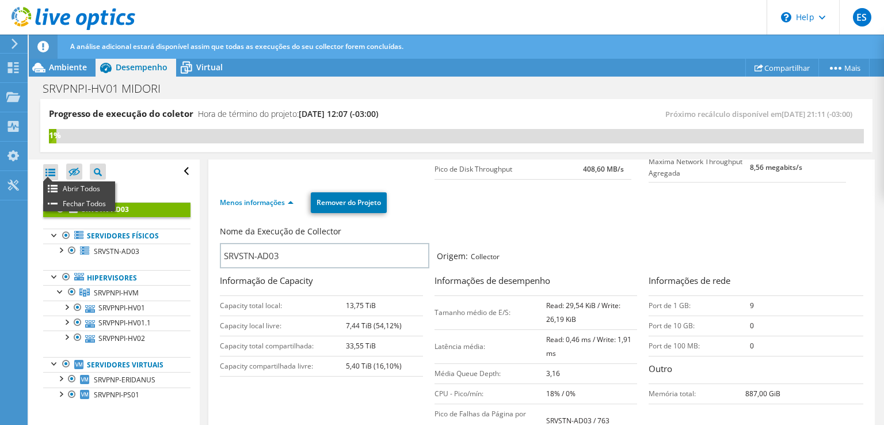
click at [44, 176] on div at bounding box center [50, 172] width 15 height 16
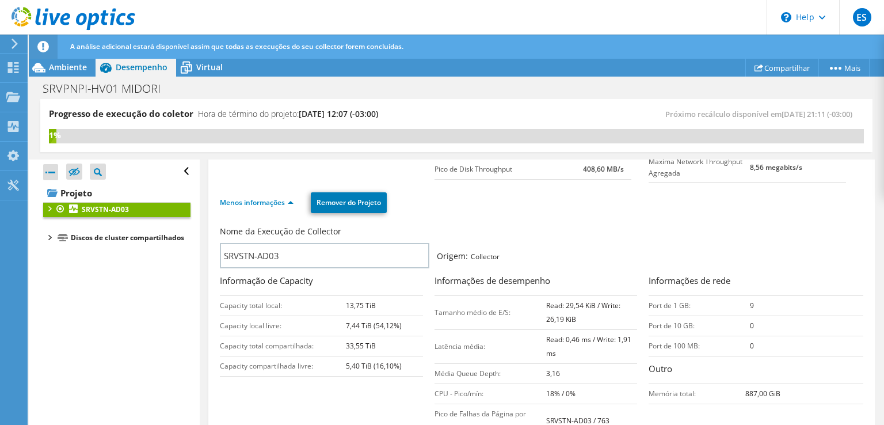
click at [45, 176] on div at bounding box center [50, 172] width 15 height 16
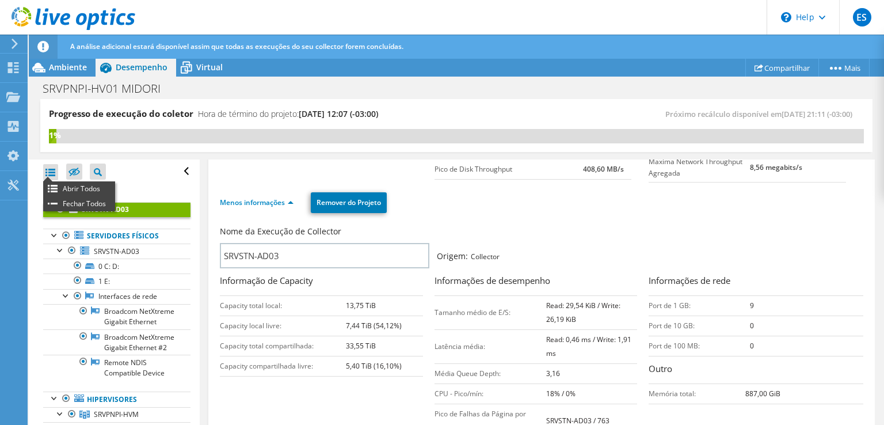
click at [47, 174] on div at bounding box center [50, 172] width 15 height 16
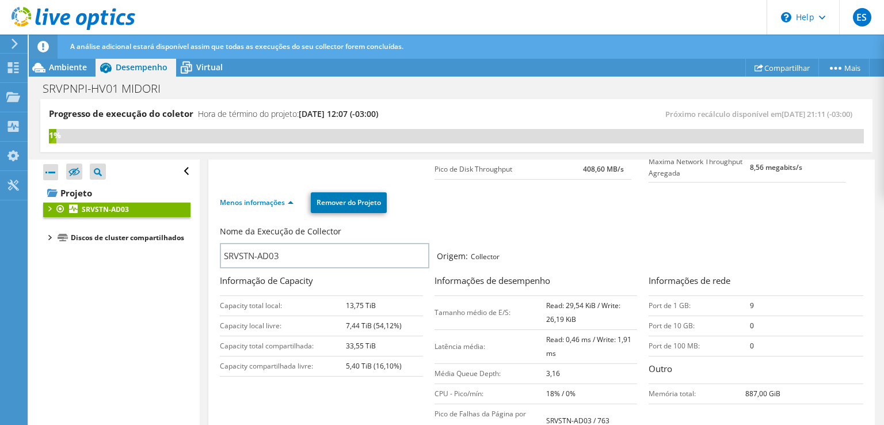
click at [51, 204] on div at bounding box center [49, 208] width 12 height 12
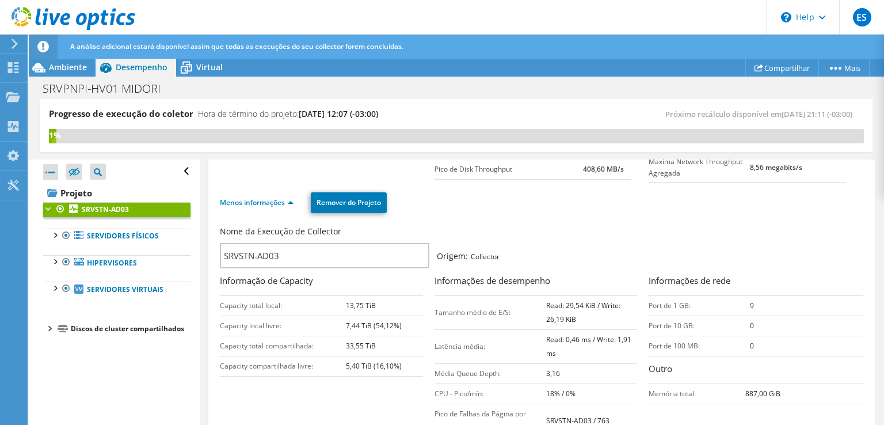
scroll to position [0, 0]
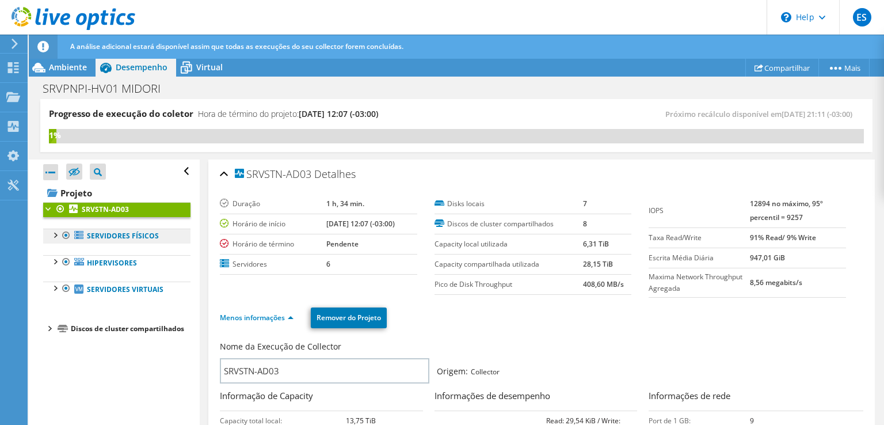
click at [131, 239] on link "Servidores físicos" at bounding box center [116, 235] width 147 height 15
click at [51, 230] on div at bounding box center [55, 234] width 12 height 12
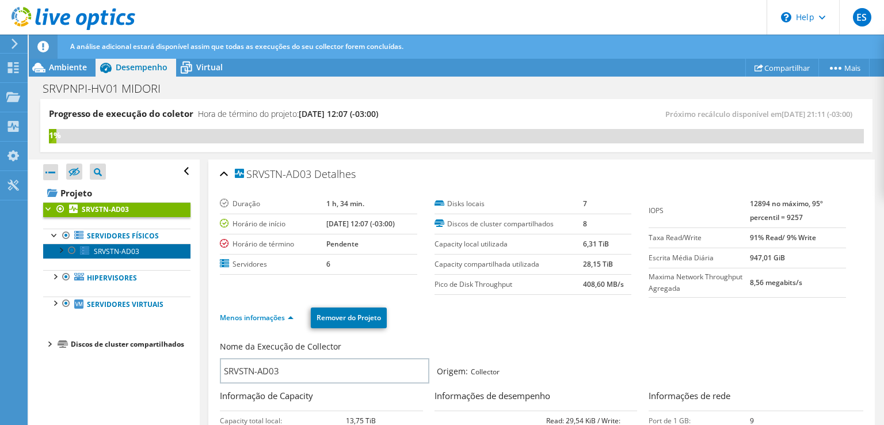
click at [104, 249] on span "SRVSTN-AD03" at bounding box center [116, 251] width 45 height 10
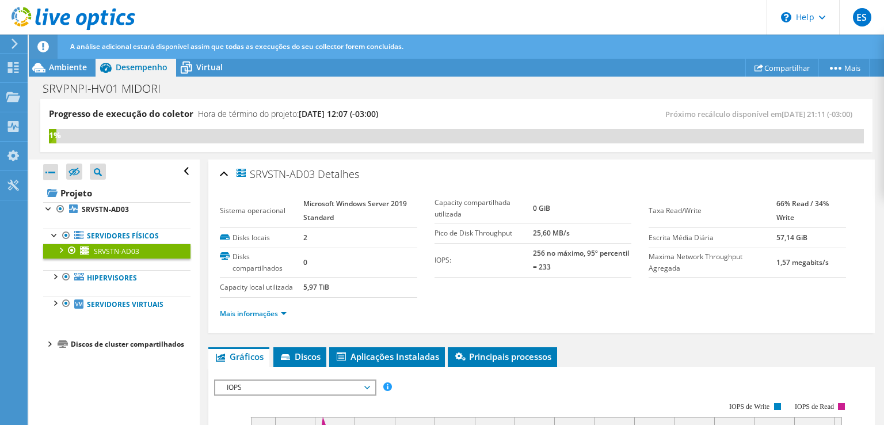
click at [62, 246] on div at bounding box center [61, 249] width 12 height 12
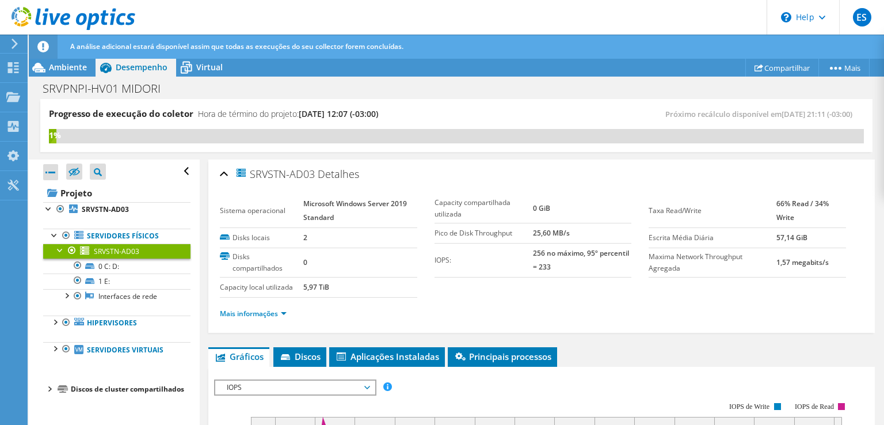
click at [62, 253] on div at bounding box center [61, 249] width 12 height 12
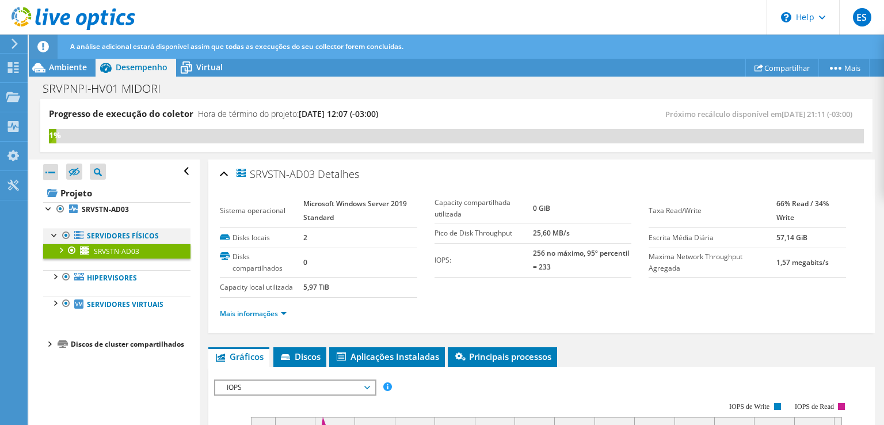
click at [53, 230] on div at bounding box center [55, 234] width 12 height 12
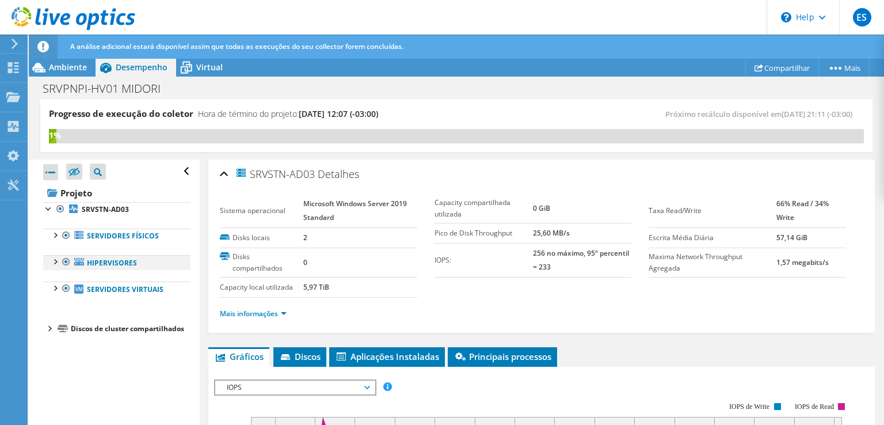
click at [55, 257] on div at bounding box center [55, 261] width 12 height 12
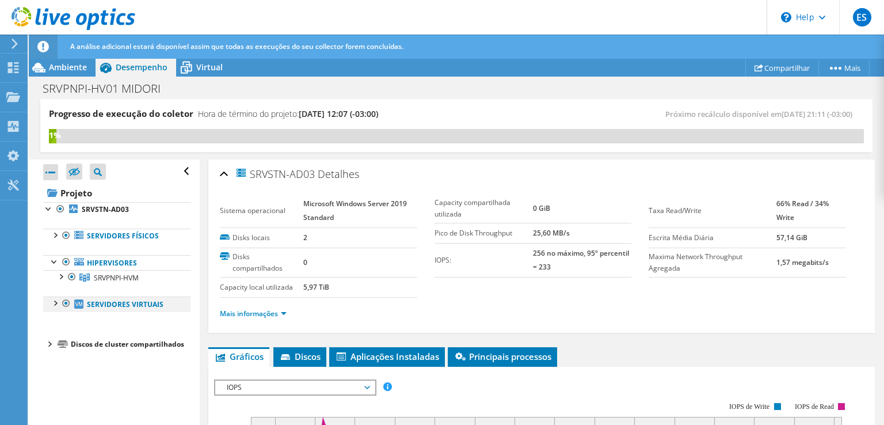
click at [51, 301] on div at bounding box center [55, 302] width 12 height 12
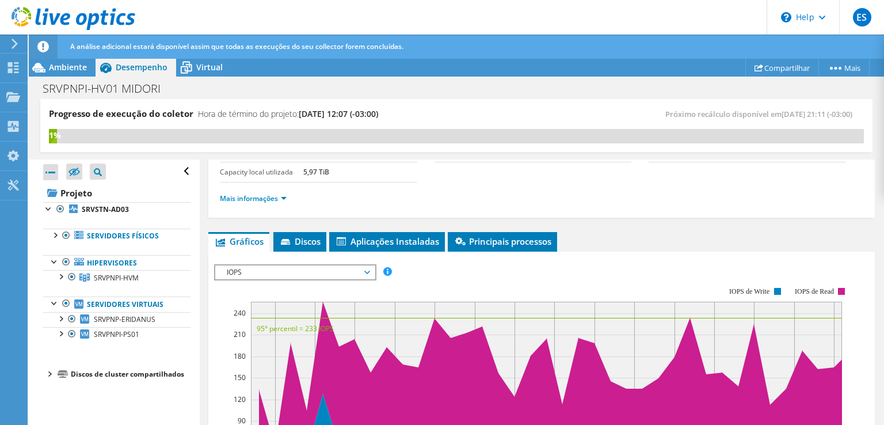
scroll to position [173, 0]
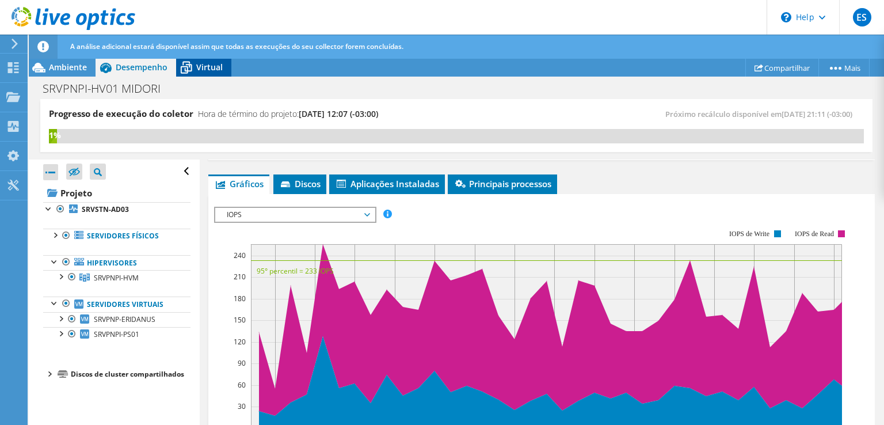
click at [201, 73] on div "Virtual" at bounding box center [203, 67] width 55 height 18
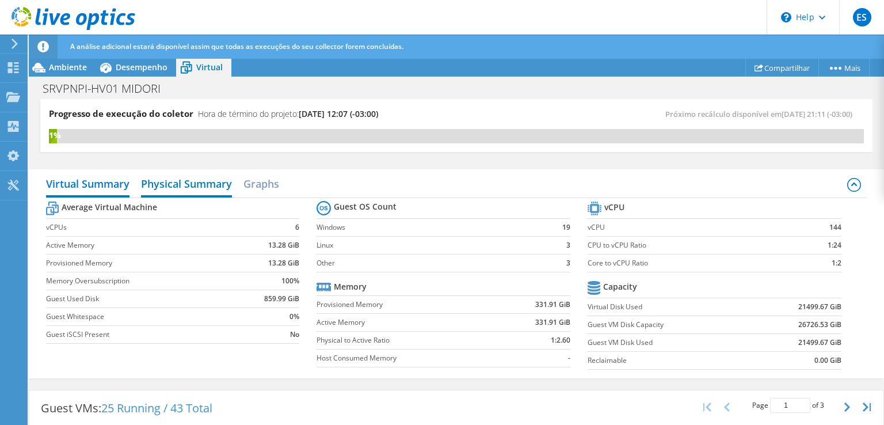
click at [180, 186] on h2 "Physical Summary" at bounding box center [186, 184] width 91 height 25
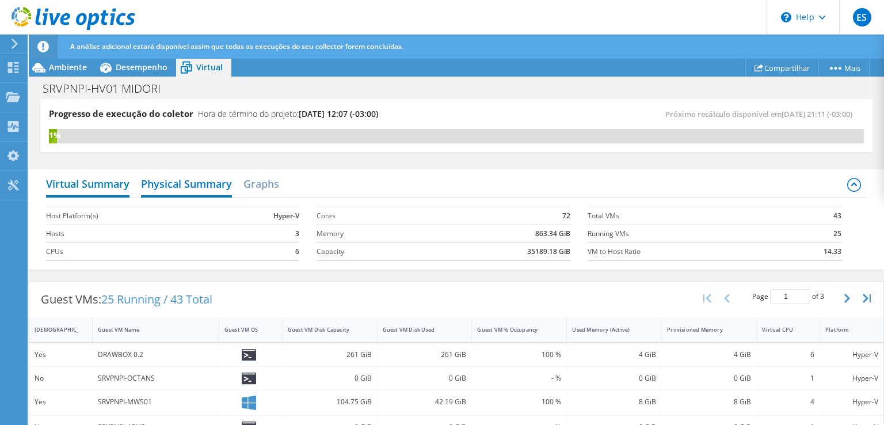
click at [86, 190] on h2 "Virtual Summary" at bounding box center [87, 184] width 83 height 25
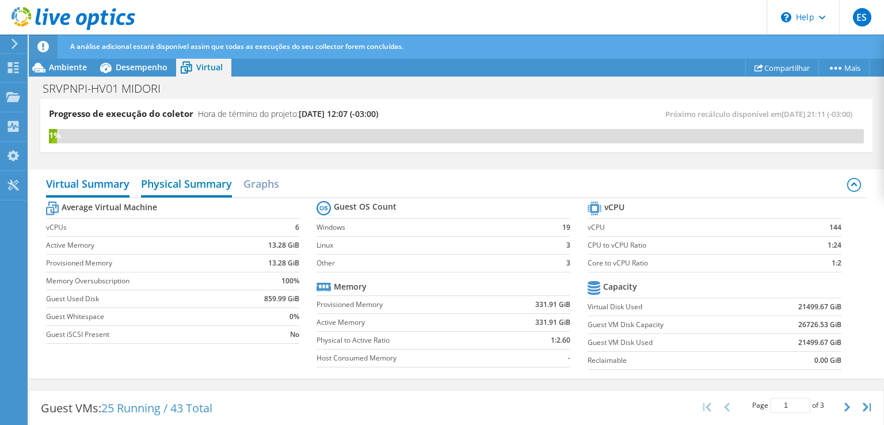
click at [154, 186] on h2 "Physical Summary" at bounding box center [186, 184] width 91 height 25
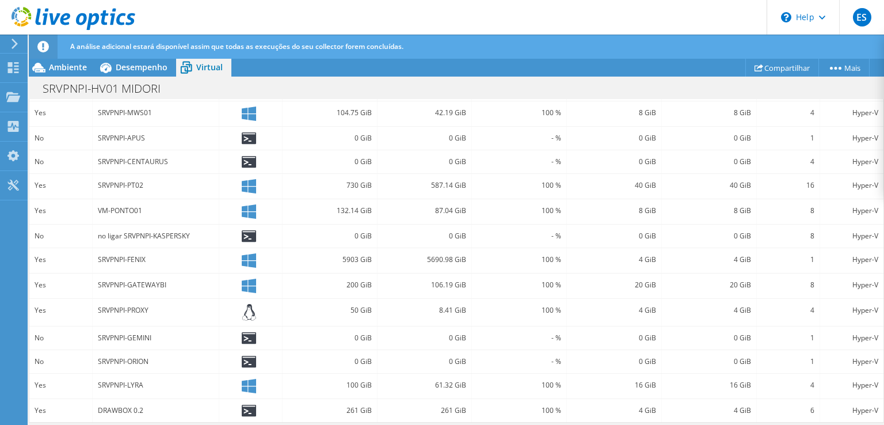
scroll to position [0, 0]
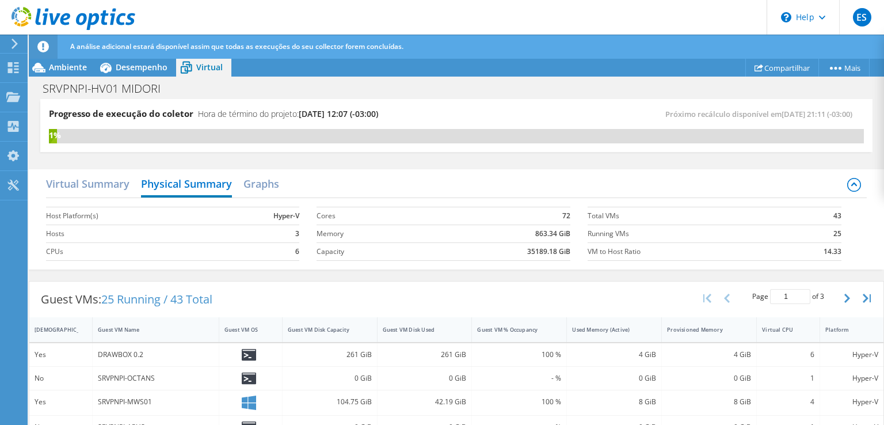
click at [780, 296] on input "1" at bounding box center [790, 296] width 40 height 15
click at [838, 300] on button "button" at bounding box center [848, 298] width 20 height 22
click at [838, 298] on button "button" at bounding box center [848, 298] width 20 height 22
click at [273, 177] on h2 "Graphs" at bounding box center [261, 184] width 36 height 25
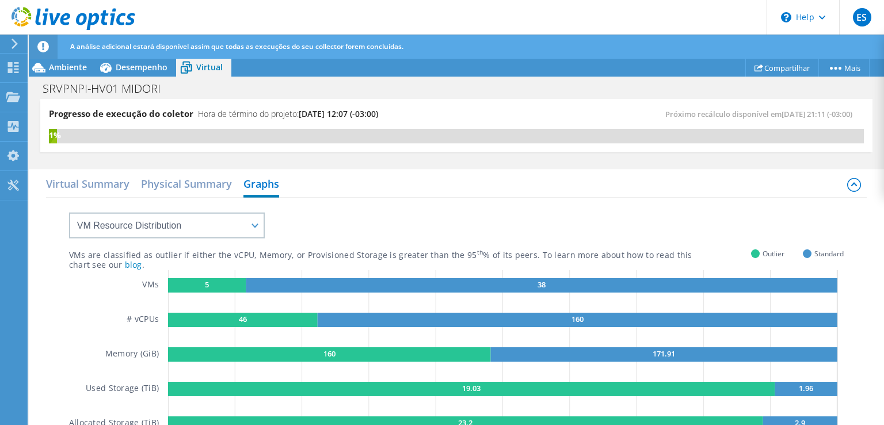
scroll to position [58, 0]
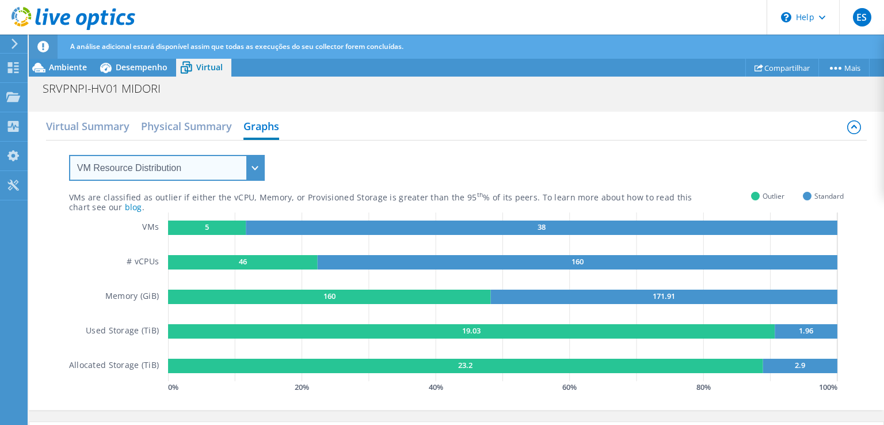
click at [173, 170] on select "VM Resource Distribution Provisioning Contrast Over Provisioning" at bounding box center [167, 168] width 196 height 26
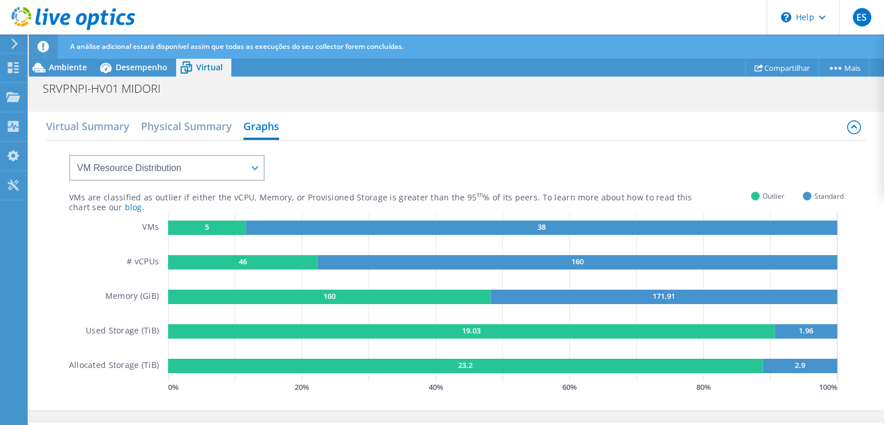
click at [109, 242] on div "VMs # vCPUs Memory (GiB) Used Storage (TiB) Allocated Storage (TiB)" at bounding box center [118, 303] width 99 height 183
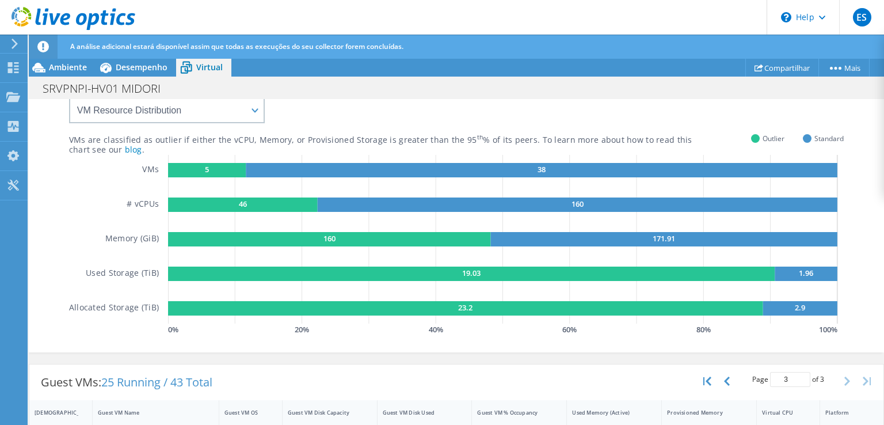
click at [142, 186] on div "VMs # vCPUs Memory (GiB) Used Storage (TiB) Allocated Storage (TiB)" at bounding box center [118, 246] width 99 height 183
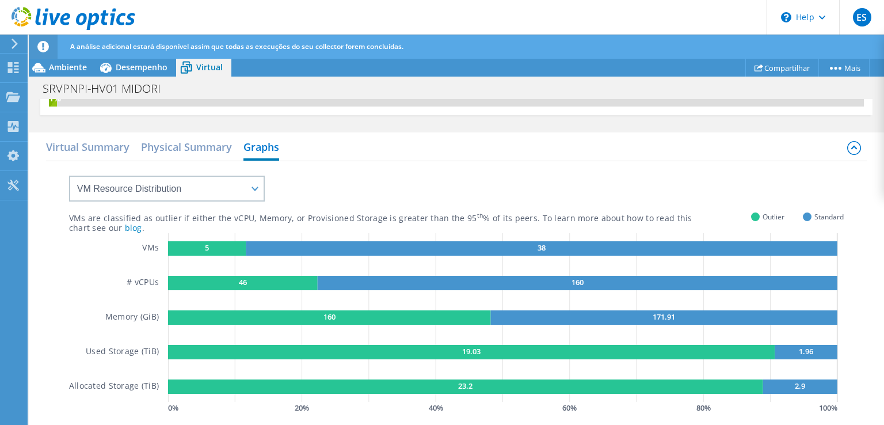
scroll to position [0, 0]
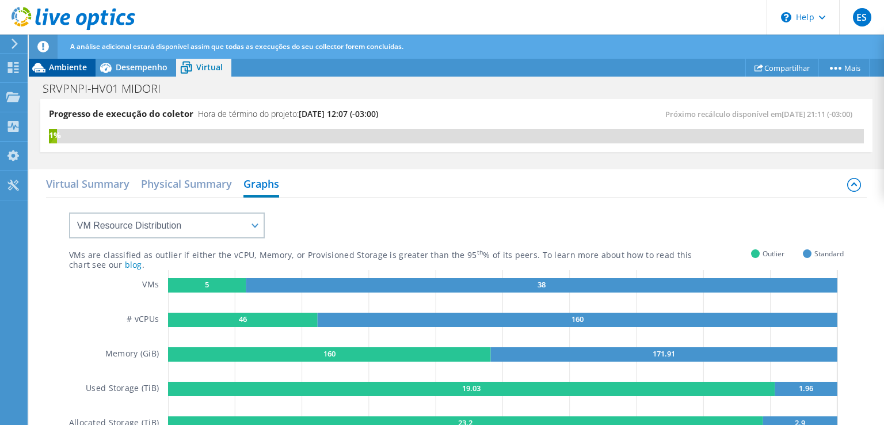
click at [66, 63] on span "Ambiente" at bounding box center [68, 67] width 38 height 11
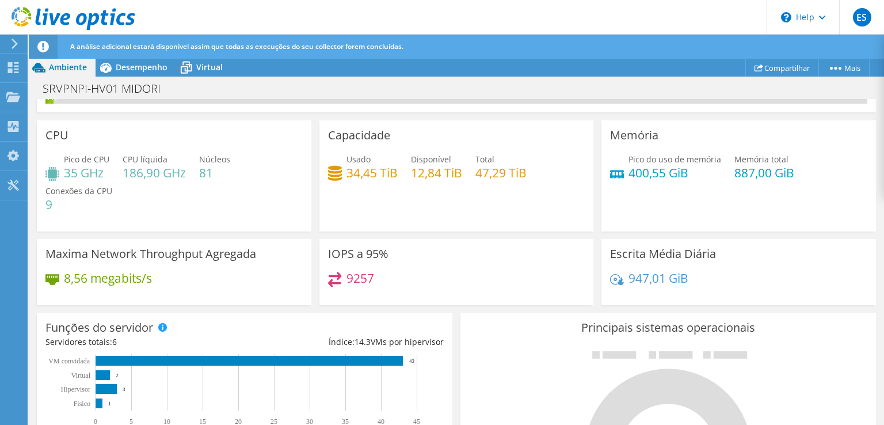
scroll to position [21, 0]
click at [140, 67] on span "Desempenho" at bounding box center [142, 67] width 52 height 11
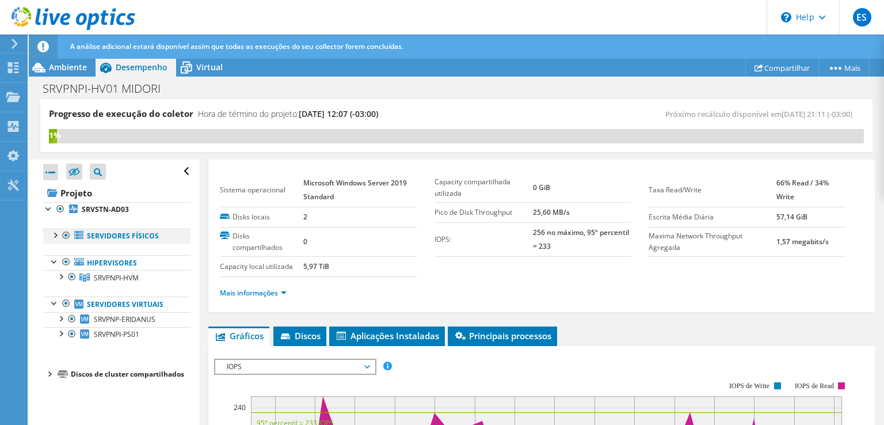
click at [55, 234] on div at bounding box center [55, 234] width 12 height 12
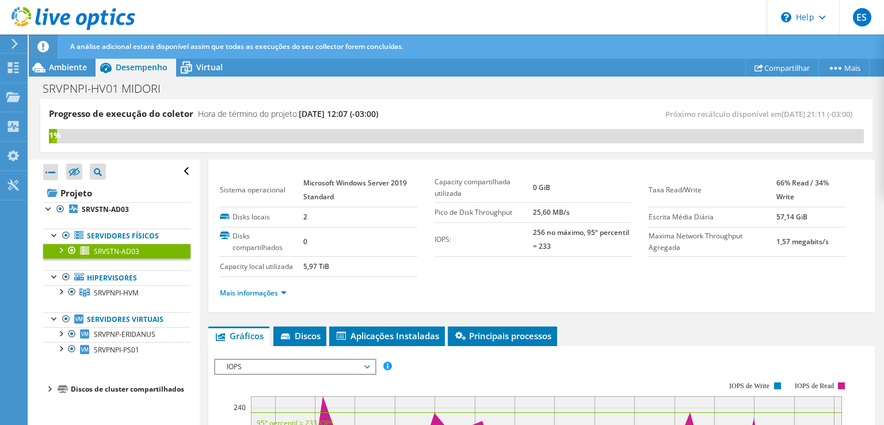
click at [117, 247] on span "SRVSTN-AD03" at bounding box center [116, 251] width 45 height 10
click at [120, 232] on link "Servidores físicos" at bounding box center [116, 235] width 147 height 15
click at [120, 251] on span "SRVSTN-AD03" at bounding box center [116, 251] width 45 height 10
click at [115, 289] on span "SRVPNPI-HVM" at bounding box center [116, 293] width 45 height 10
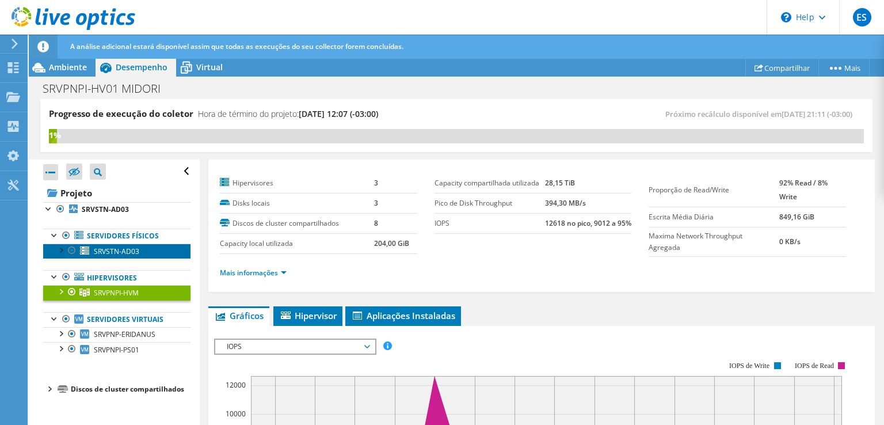
click at [114, 252] on span "SRVSTN-AD03" at bounding box center [116, 251] width 45 height 10
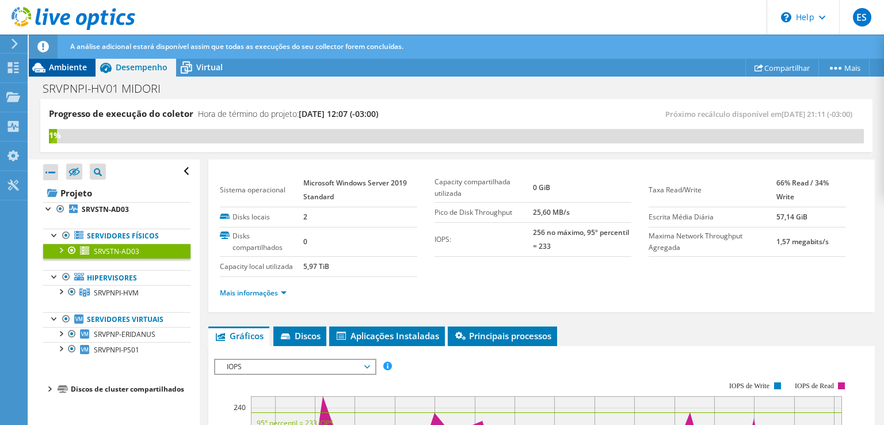
click at [51, 71] on span "Ambiente" at bounding box center [68, 67] width 38 height 11
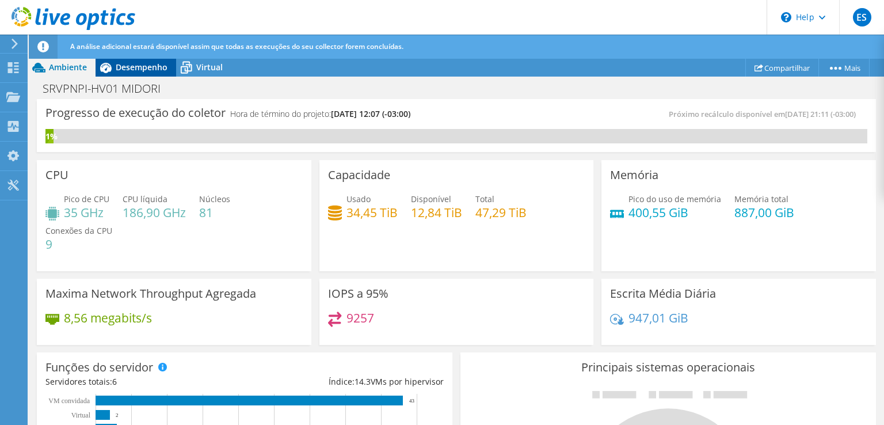
click at [127, 66] on span "Desempenho" at bounding box center [142, 67] width 52 height 11
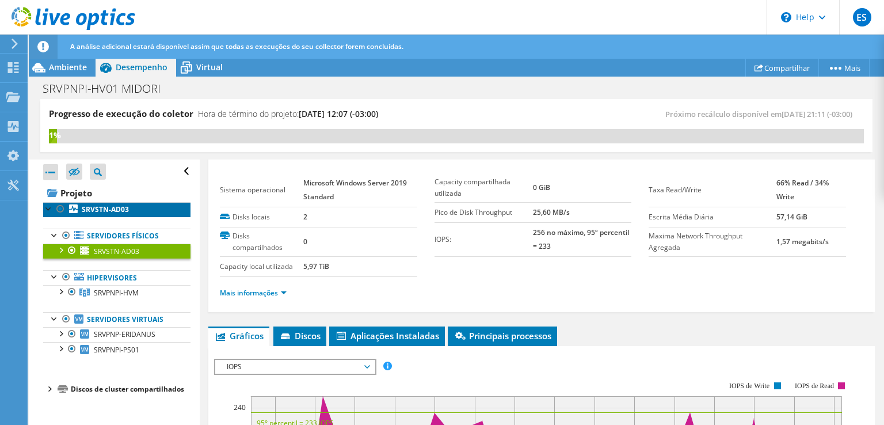
click at [89, 205] on b "SRVSTN-AD03" at bounding box center [105, 209] width 47 height 10
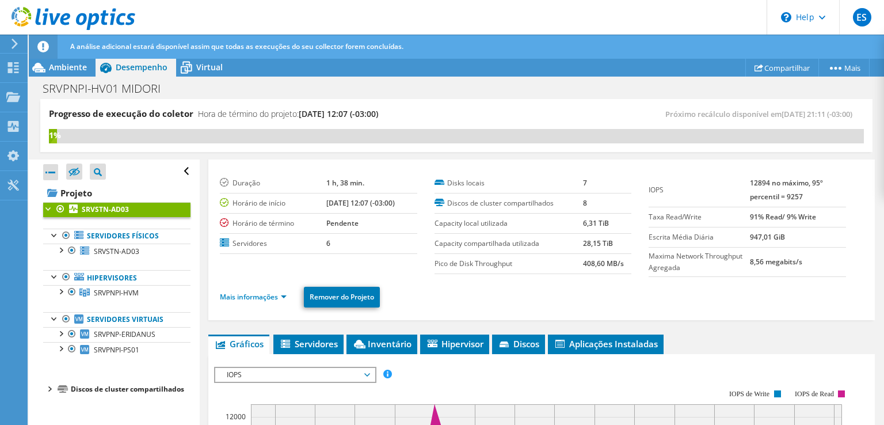
scroll to position [78, 0]
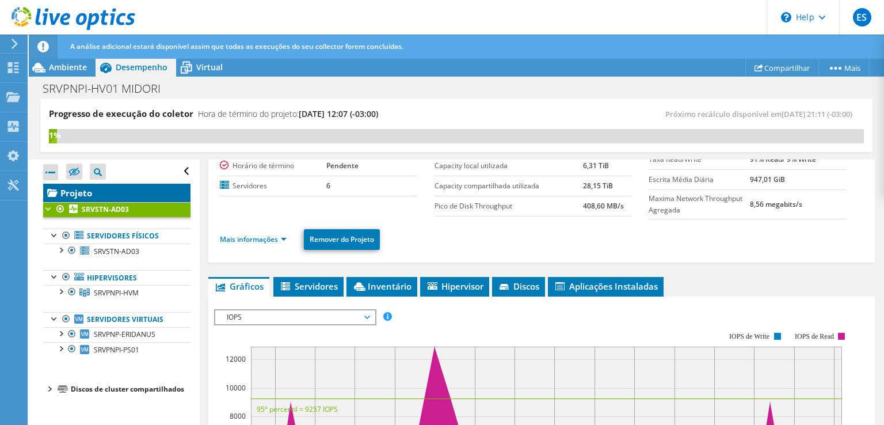
click at [73, 189] on link "Projeto" at bounding box center [116, 193] width 147 height 18
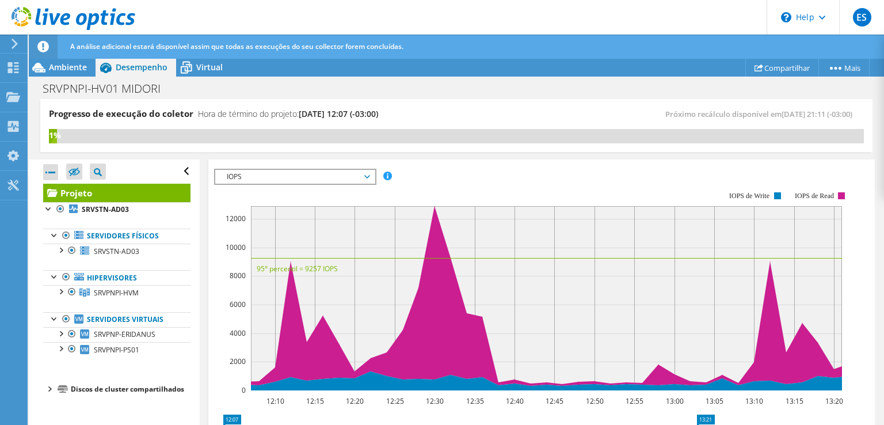
scroll to position [0, 0]
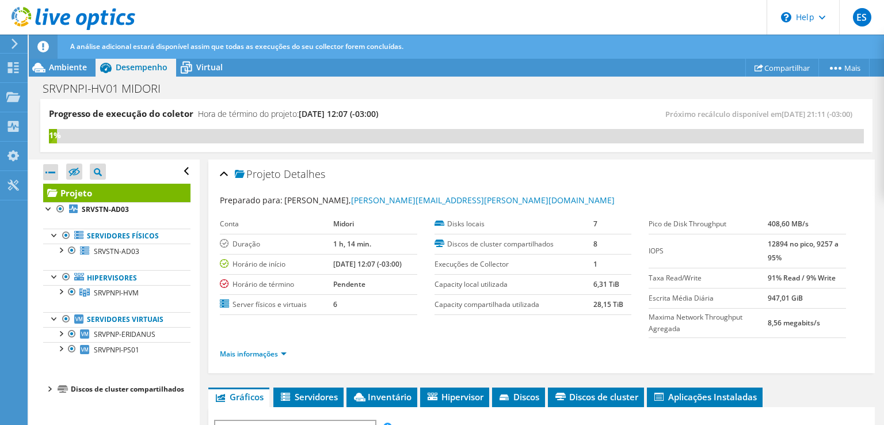
click at [321, 396] on span "Servidores" at bounding box center [308, 397] width 59 height 12
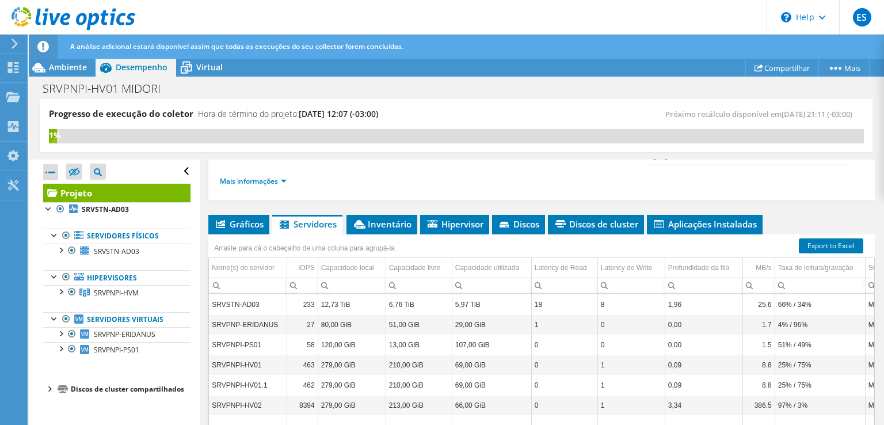
scroll to position [230, 0]
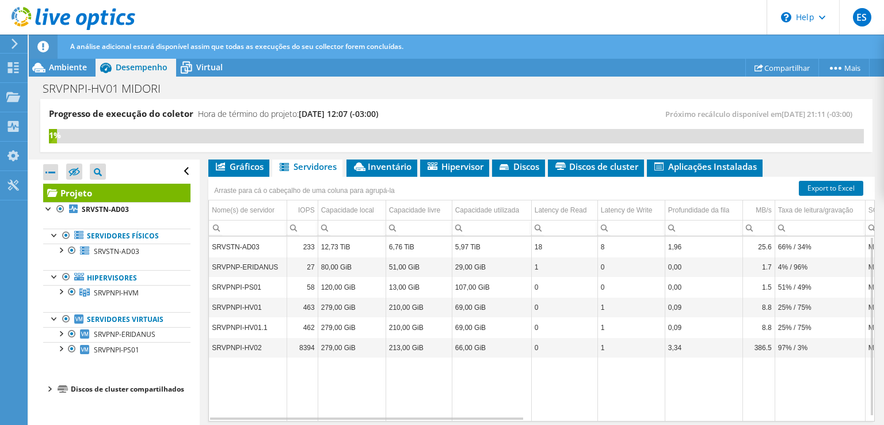
click at [245, 245] on td "SRVSTN-AD03" at bounding box center [248, 247] width 78 height 20
click at [367, 170] on li "Inventário" at bounding box center [381, 167] width 71 height 20
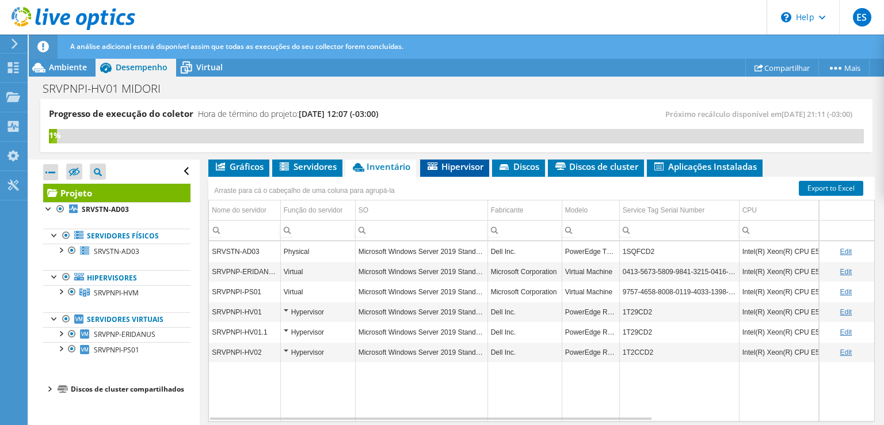
click at [463, 171] on li "Hipervisor" at bounding box center [454, 167] width 69 height 20
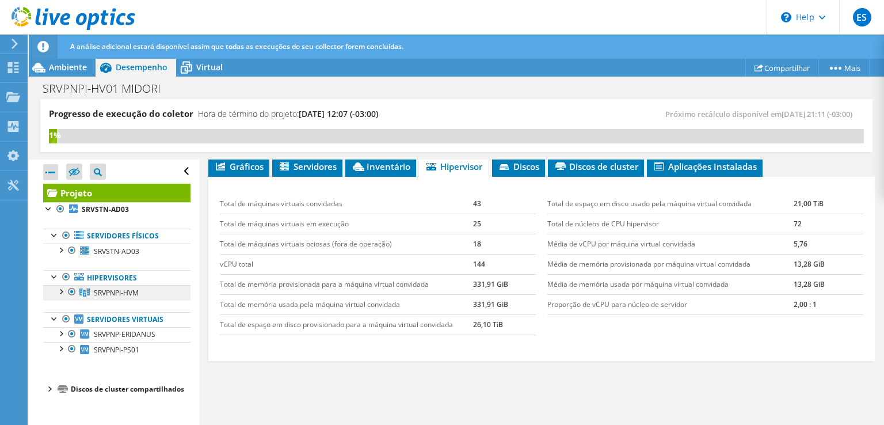
click at [115, 293] on span "SRVPNPI-HVM" at bounding box center [116, 293] width 45 height 10
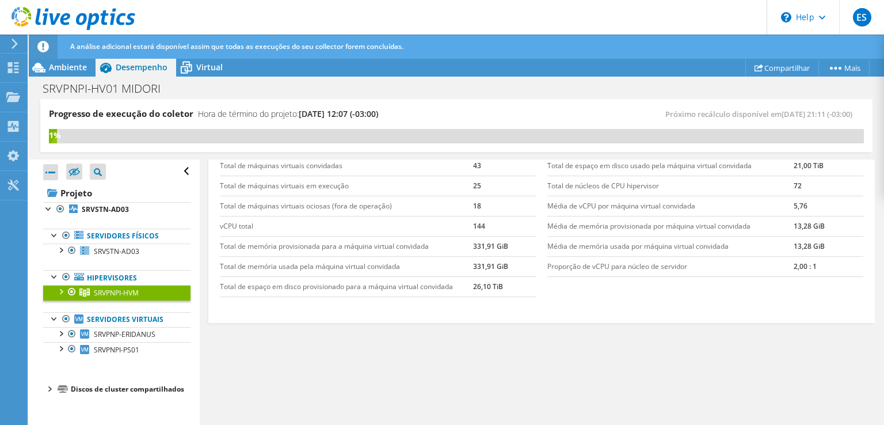
scroll to position [0, 0]
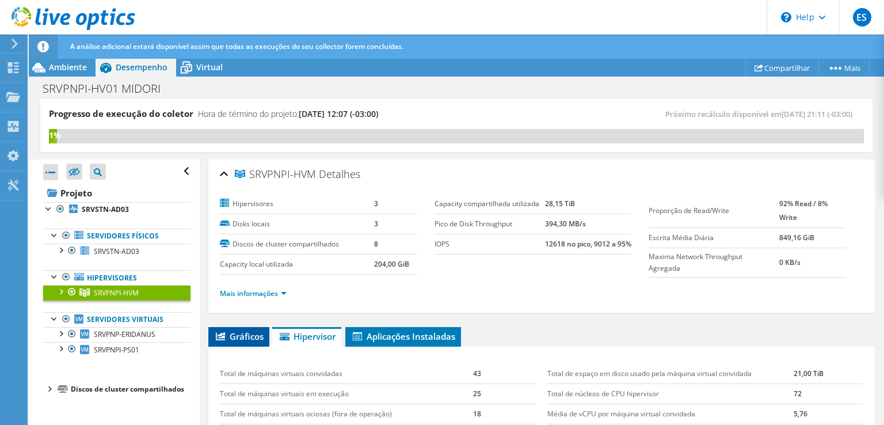
click at [235, 336] on span "Gráficos" at bounding box center [238, 336] width 49 height 12
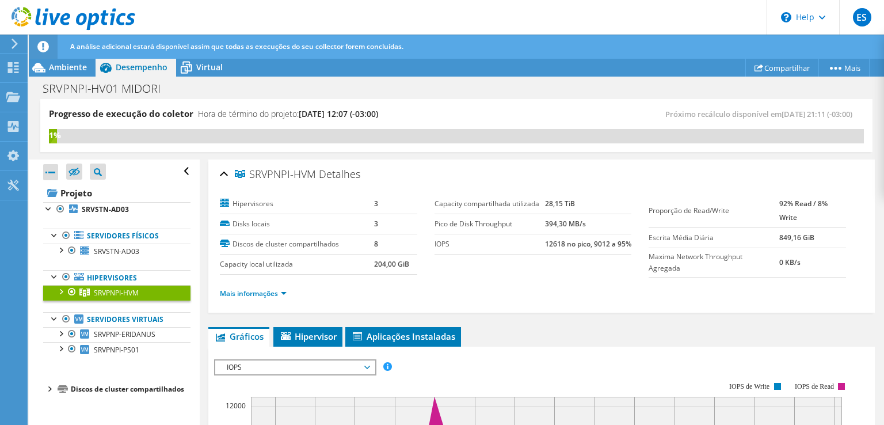
scroll to position [115, 0]
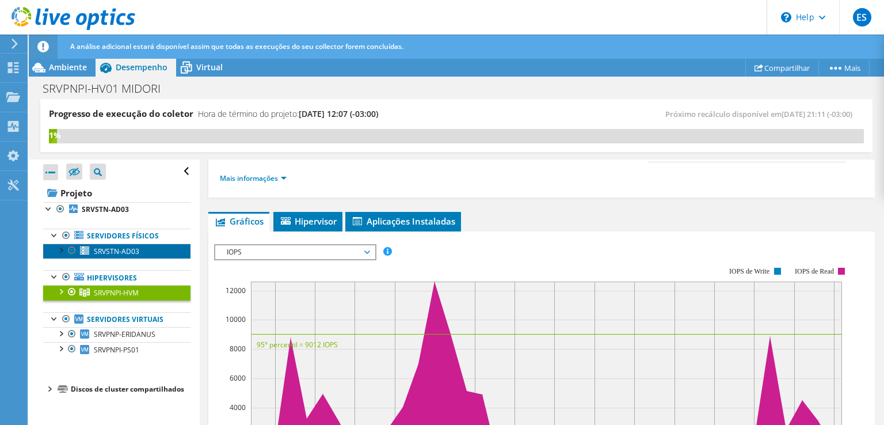
click at [106, 251] on span "SRVSTN-AD03" at bounding box center [116, 251] width 45 height 10
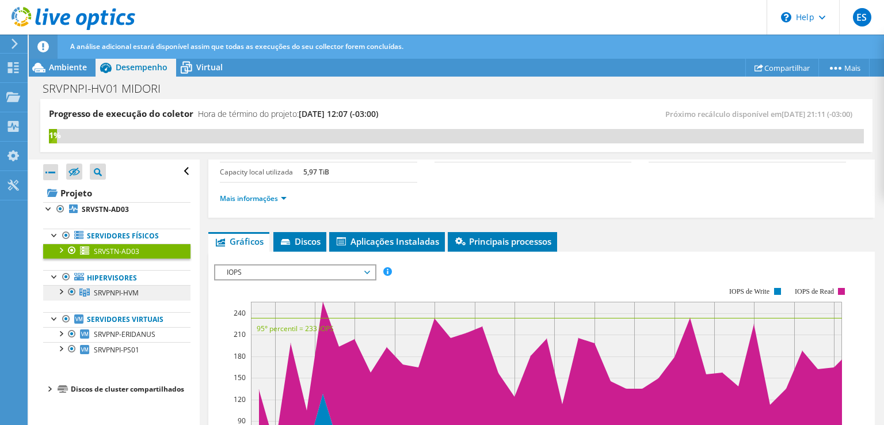
click at [128, 288] on span "SRVPNPI-HVM" at bounding box center [116, 293] width 45 height 10
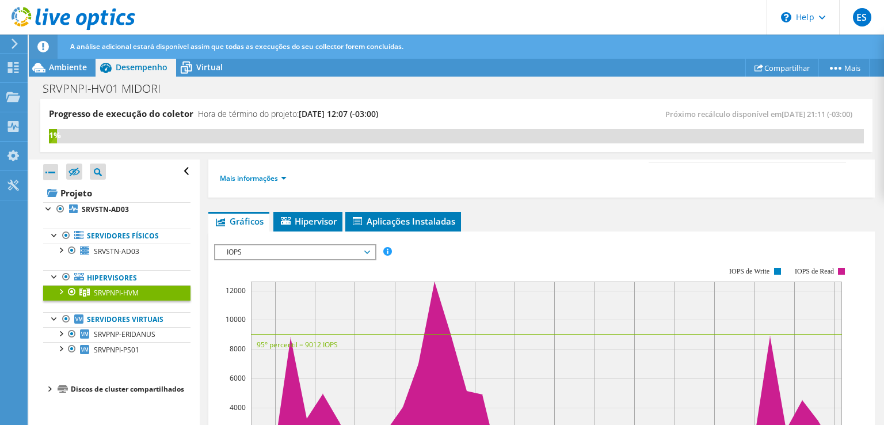
click at [58, 291] on div at bounding box center [61, 291] width 12 height 12
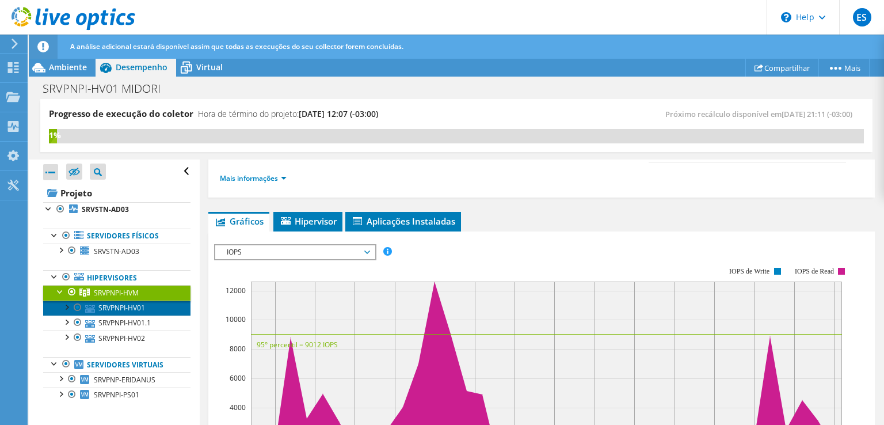
click at [114, 308] on link "SRVPNPI-HV01" at bounding box center [116, 307] width 147 height 15
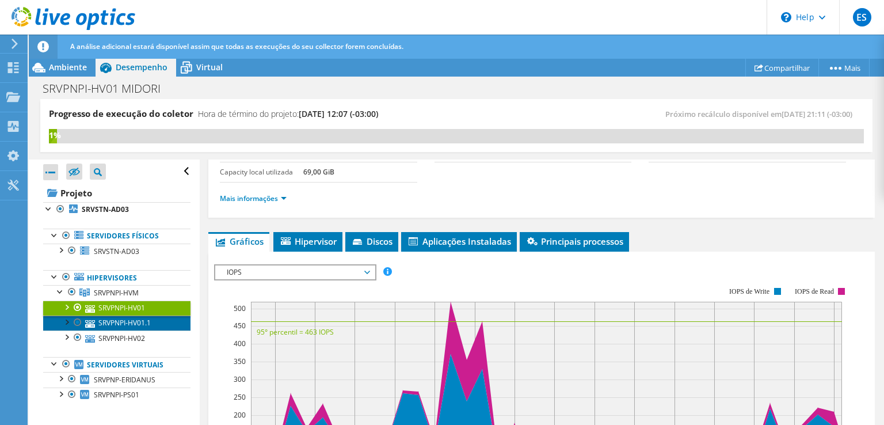
click at [113, 317] on link "SRVPNPI-HV01.1" at bounding box center [116, 322] width 147 height 15
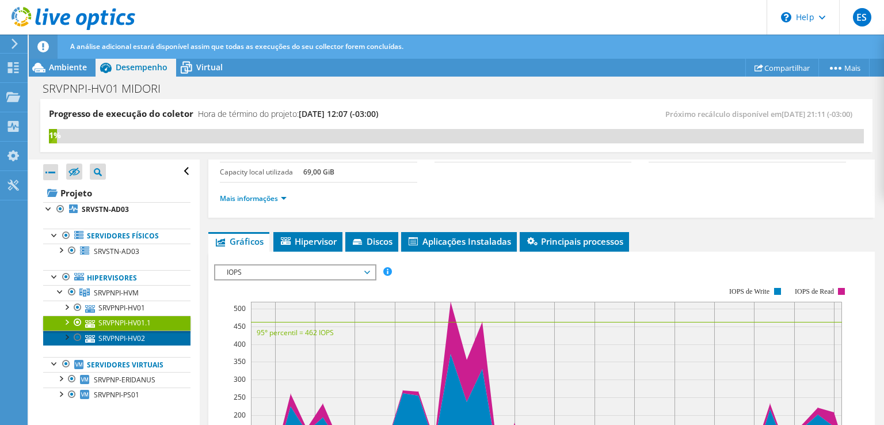
click at [120, 332] on link "SRVPNPI-HV02" at bounding box center [116, 337] width 147 height 15
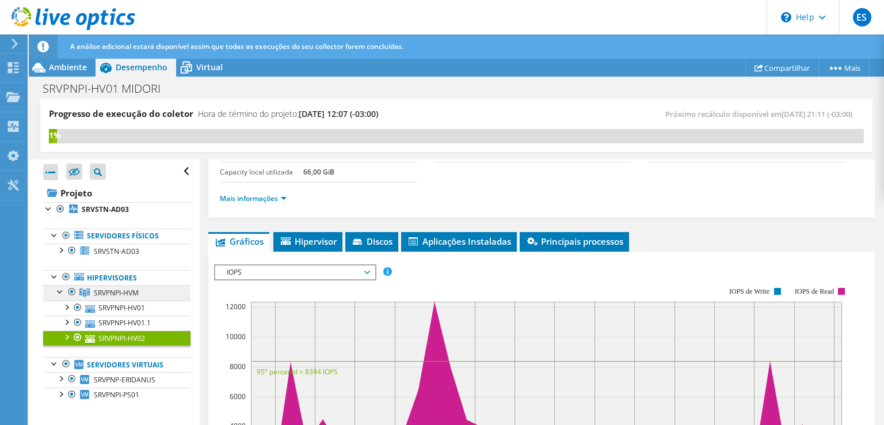
click at [119, 291] on span "SRVPNPI-HVM" at bounding box center [116, 293] width 45 height 10
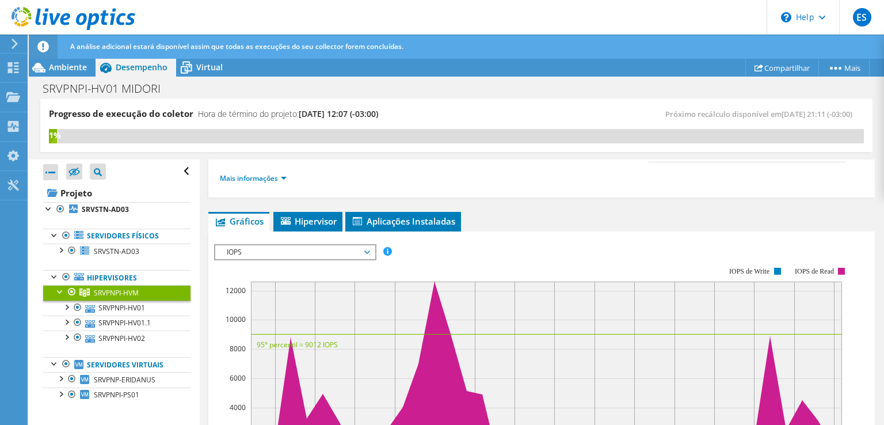
click at [57, 288] on div at bounding box center [61, 291] width 12 height 12
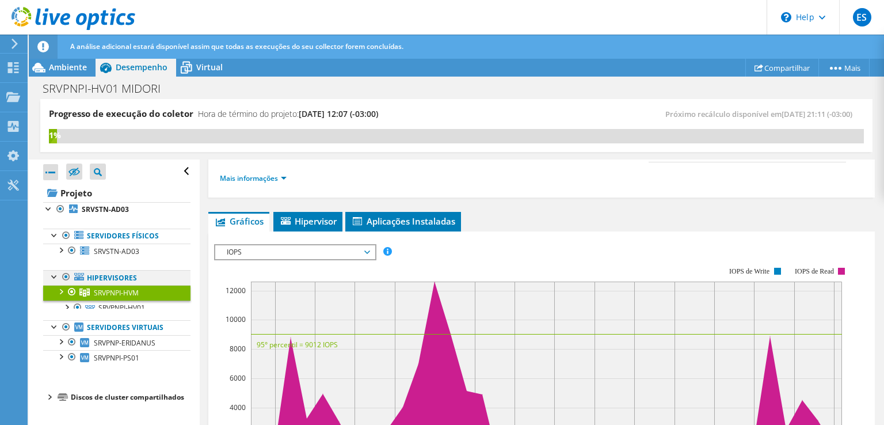
click at [54, 277] on div at bounding box center [55, 276] width 12 height 12
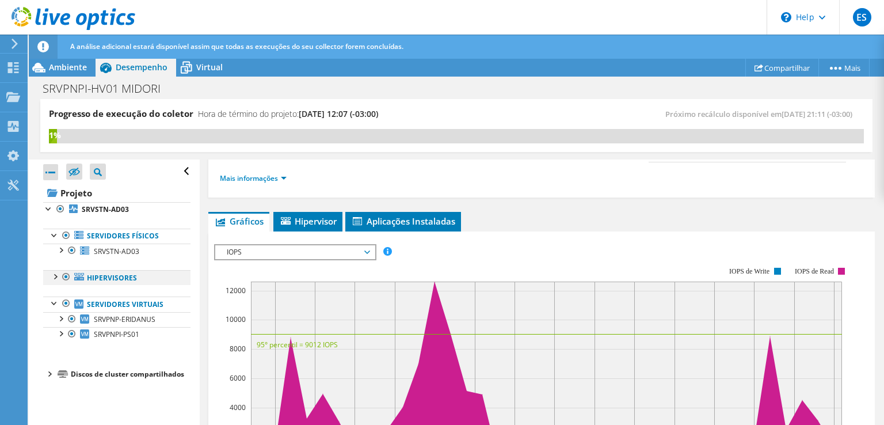
click at [52, 275] on div at bounding box center [55, 276] width 12 height 12
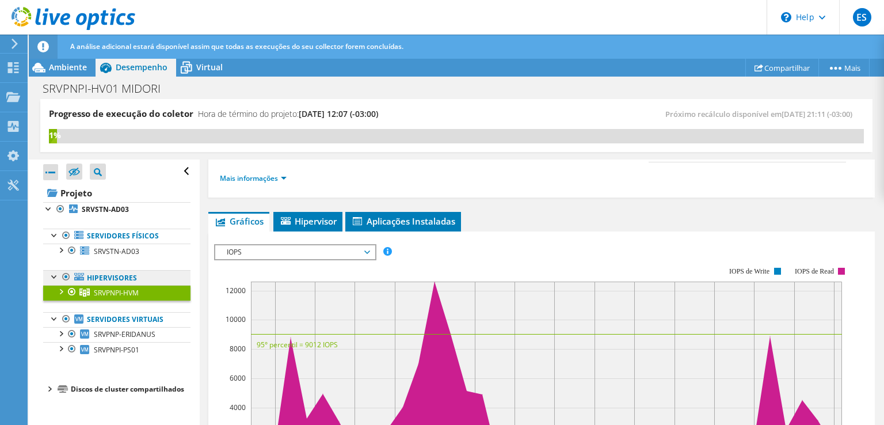
click at [115, 277] on link "Hipervisores" at bounding box center [116, 277] width 147 height 15
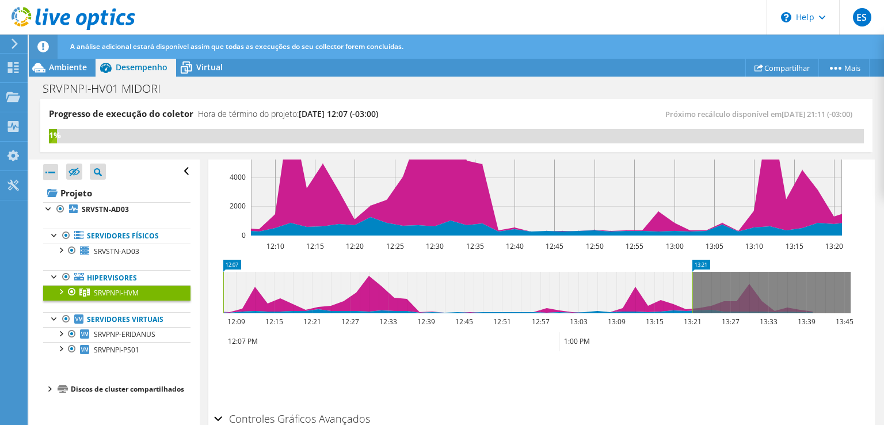
scroll to position [403, 0]
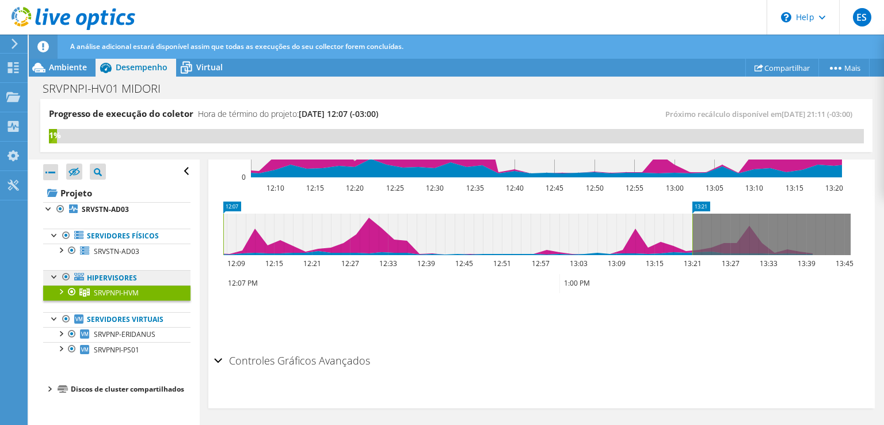
click at [115, 281] on link "Hipervisores" at bounding box center [116, 277] width 147 height 15
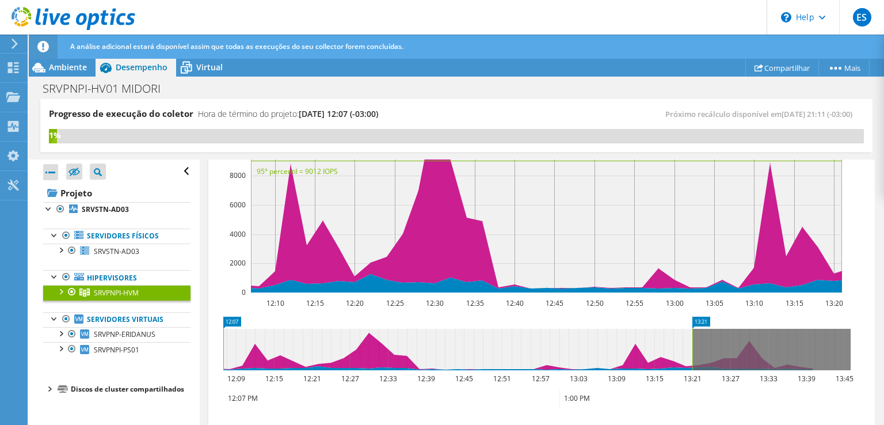
scroll to position [0, 0]
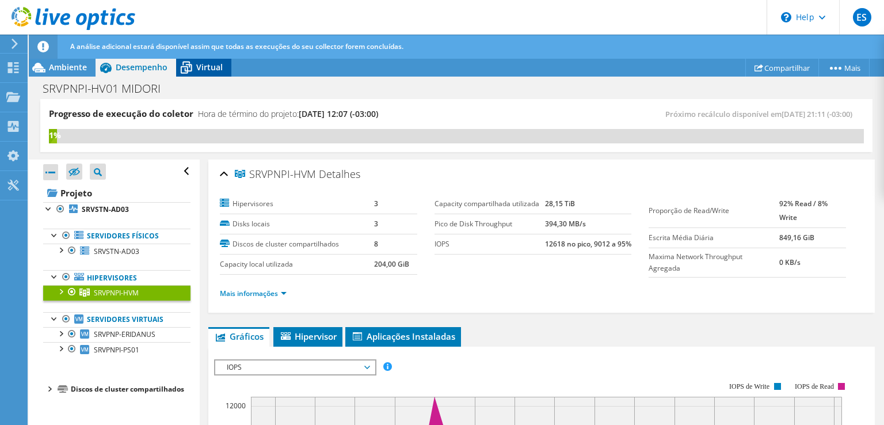
click at [191, 71] on icon at bounding box center [187, 68] width 12 height 9
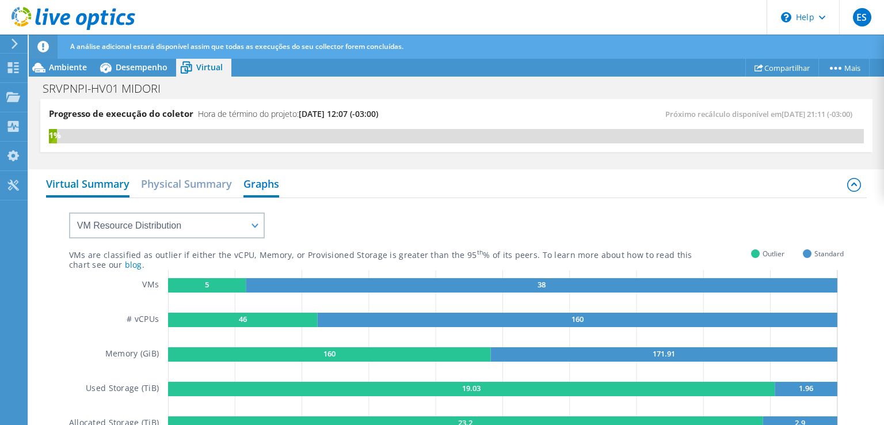
click at [98, 193] on h2 "Virtual Summary" at bounding box center [87, 184] width 83 height 25
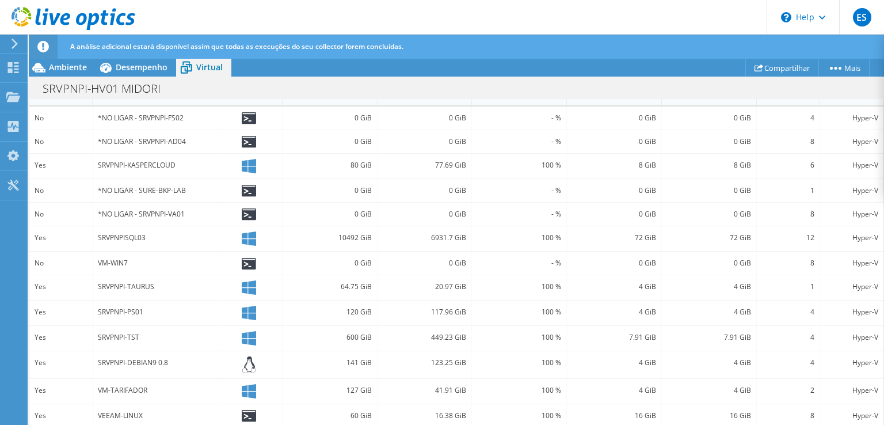
scroll to position [350, 0]
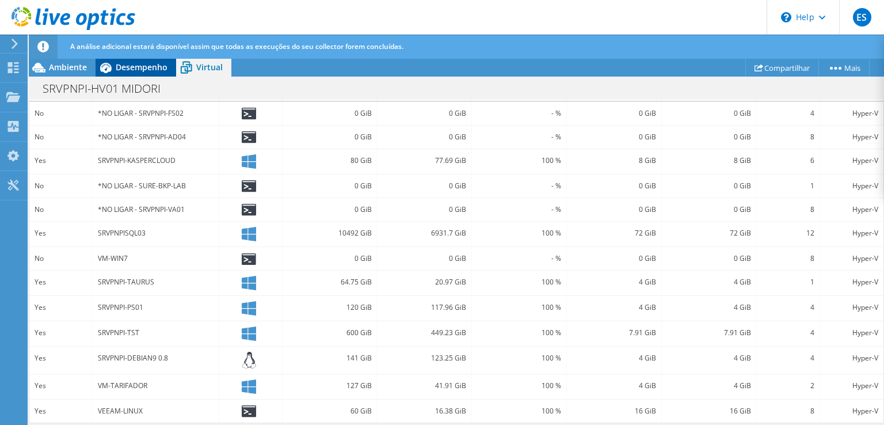
click at [129, 67] on span "Desempenho" at bounding box center [142, 67] width 52 height 11
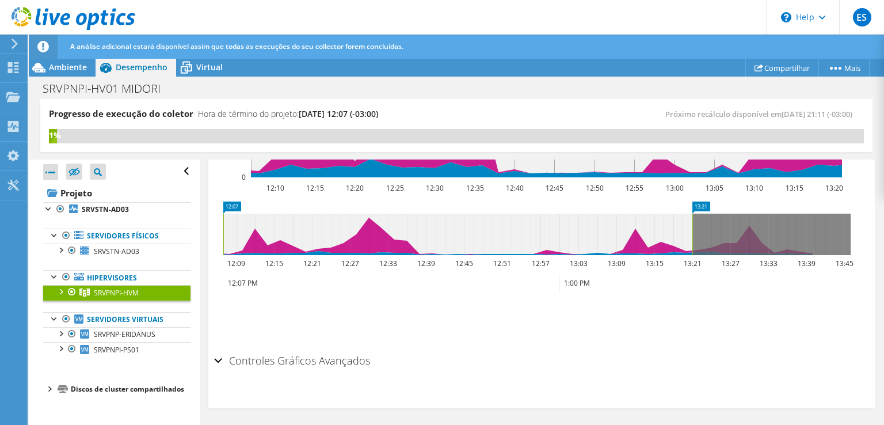
scroll to position [0, 0]
click at [192, 63] on icon at bounding box center [186, 68] width 20 height 20
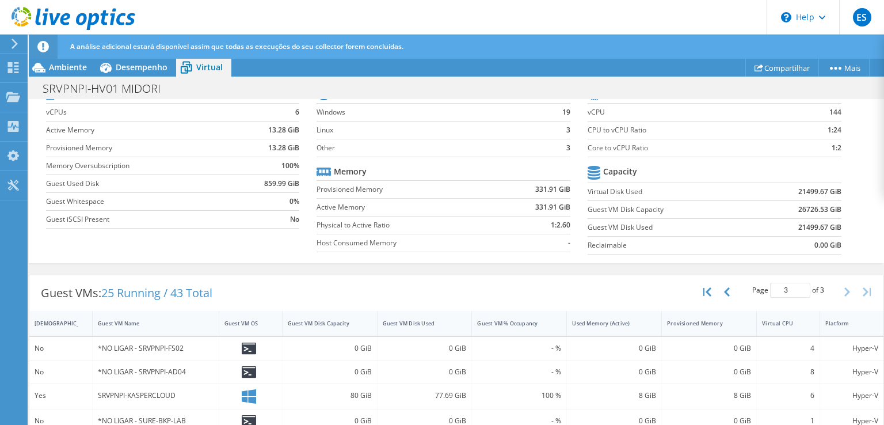
scroll to position [403, 0]
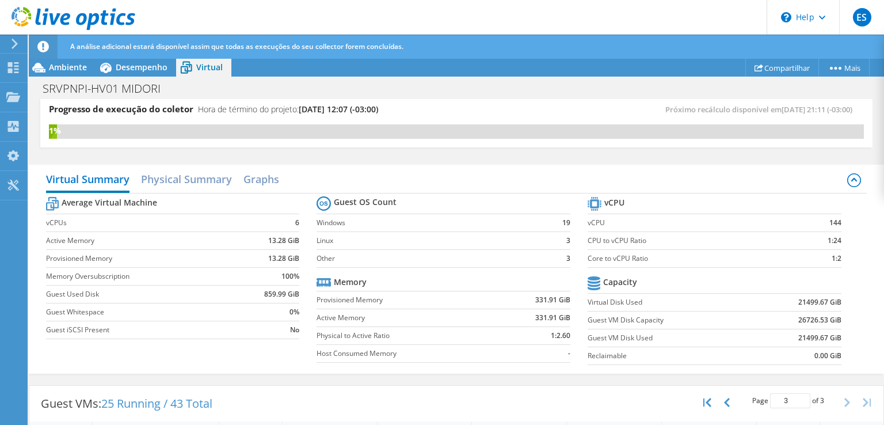
scroll to position [177, 0]
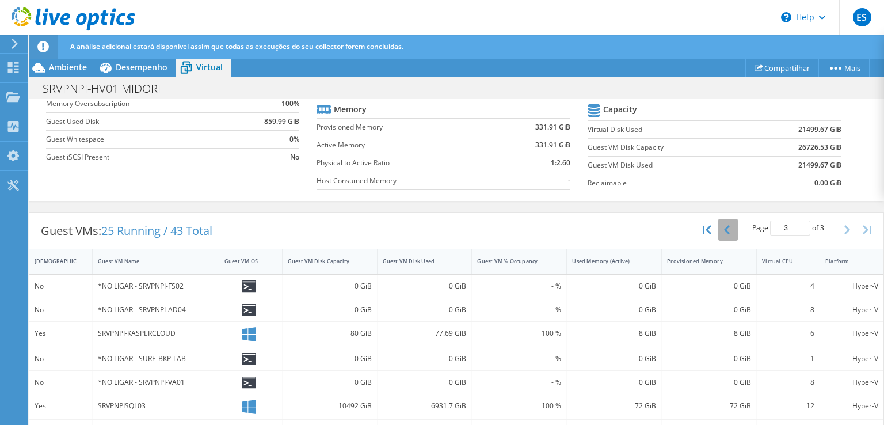
click at [724, 226] on icon "button" at bounding box center [727, 229] width 6 height 9
type input "1"
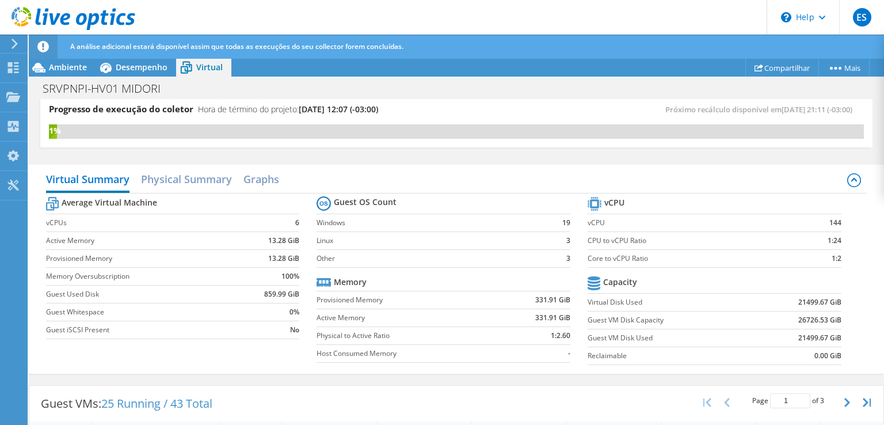
scroll to position [116, 0]
click at [230, 176] on h2 "Physical Summary" at bounding box center [186, 179] width 91 height 25
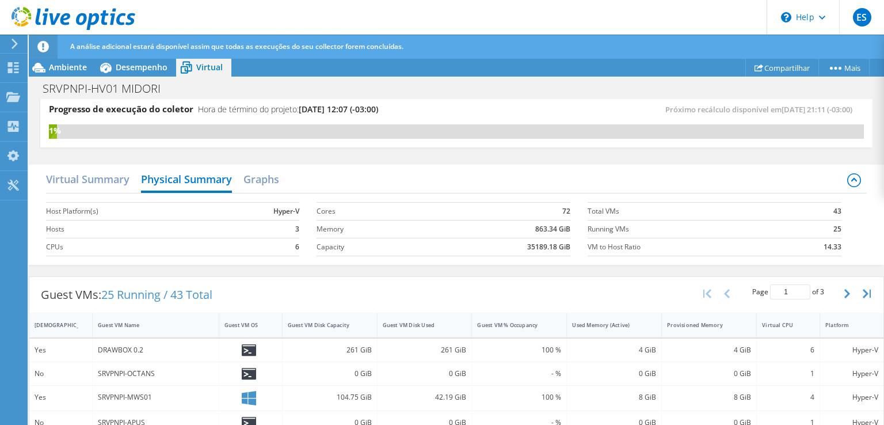
scroll to position [346, 0]
click at [601, 288] on div "Guest VMs: 25 Running / 43 Total Page 1 of 3 5 rows 10 rows 20 rows 25 rows 50 …" at bounding box center [456, 295] width 854 height 36
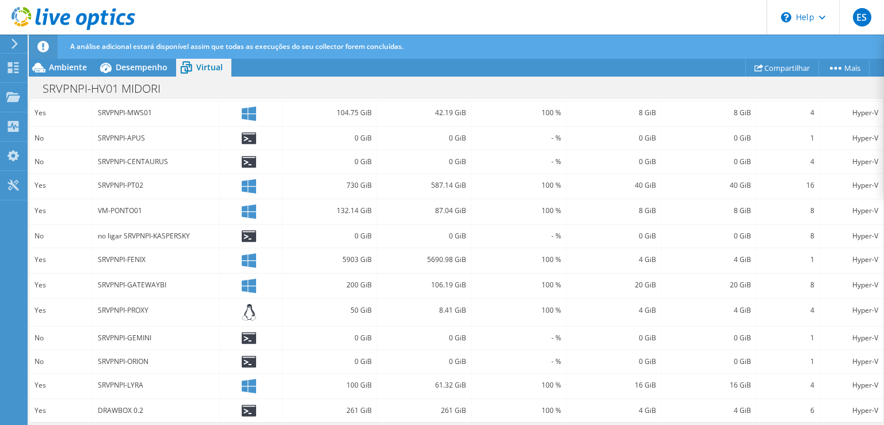
scroll to position [0, 0]
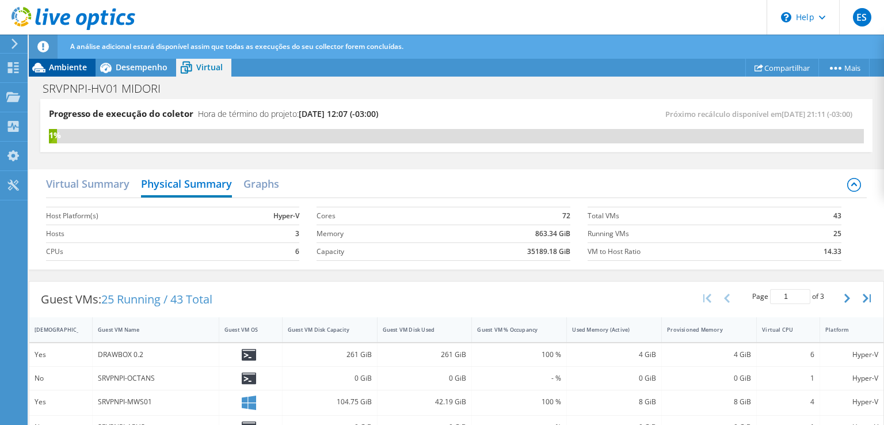
click at [71, 70] on span "Ambiente" at bounding box center [68, 67] width 38 height 11
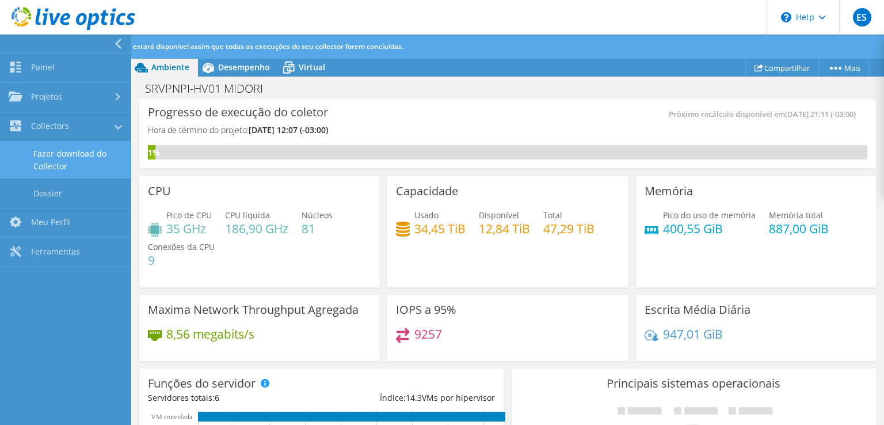
click at [74, 162] on link "Fazer download do Collector" at bounding box center [65, 160] width 131 height 37
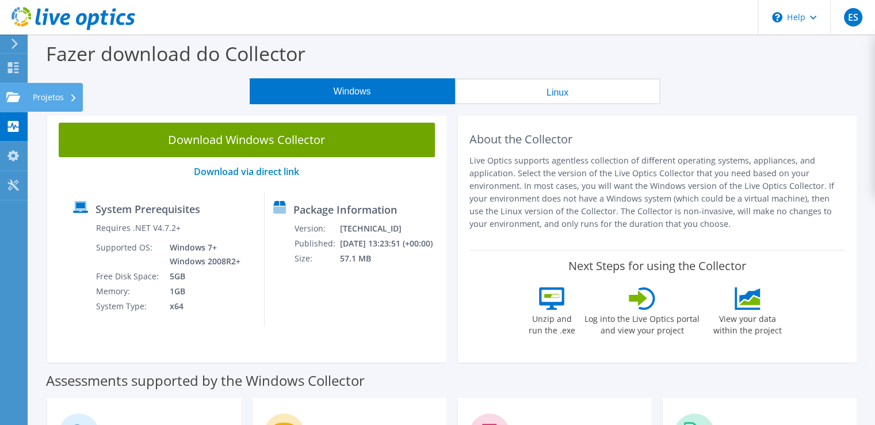
click at [16, 96] on use at bounding box center [13, 97] width 14 height 10
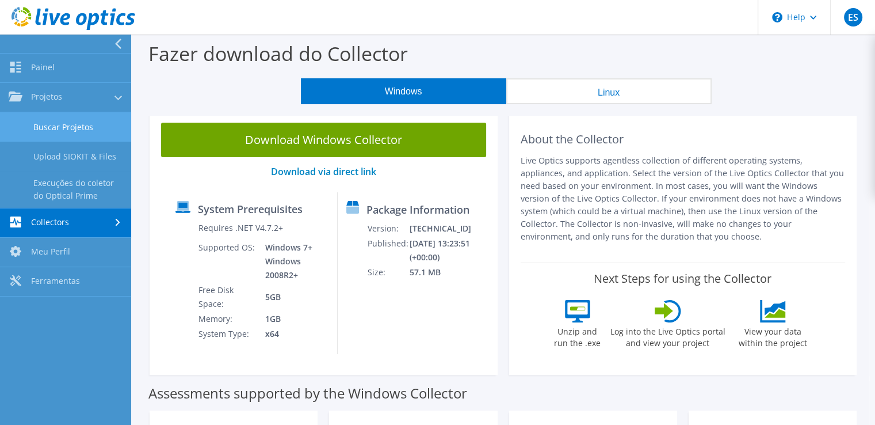
click at [45, 128] on link "Buscar Projetos" at bounding box center [65, 126] width 131 height 29
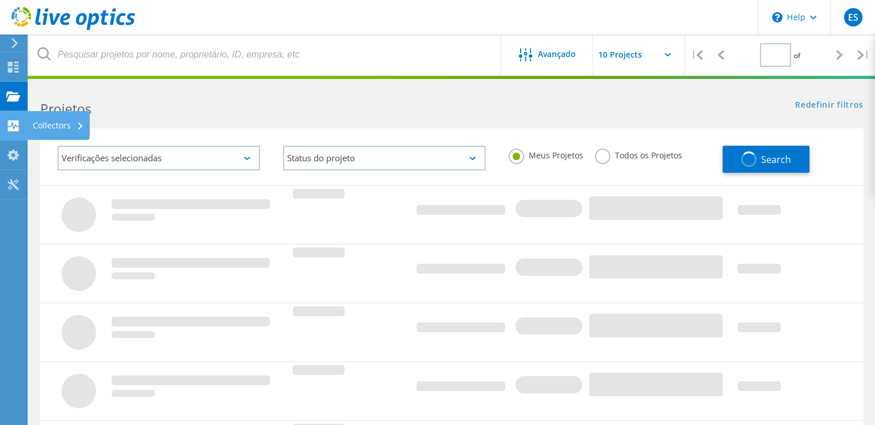
type input "1"
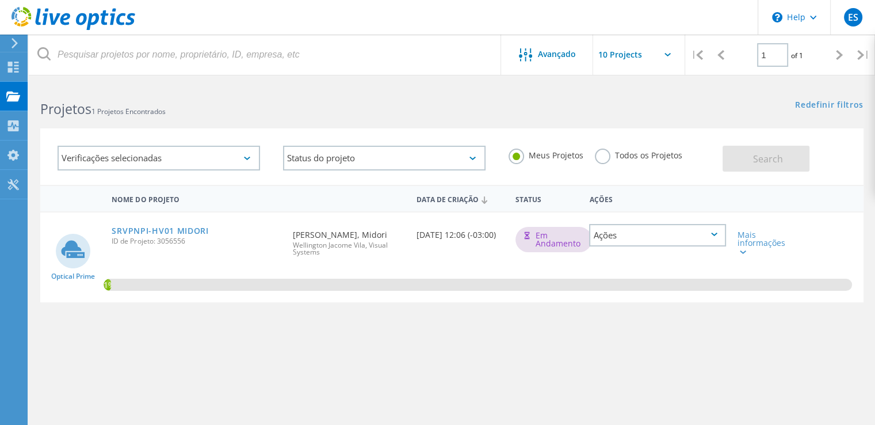
click at [735, 251] on div "Mais informações" at bounding box center [765, 239] width 66 height 54
click at [739, 251] on div at bounding box center [742, 251] width 9 height 7
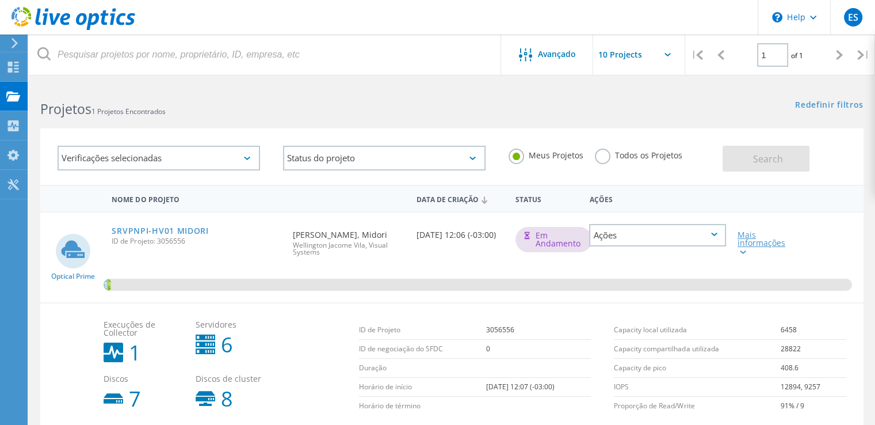
click at [739, 251] on div at bounding box center [742, 251] width 9 height 7
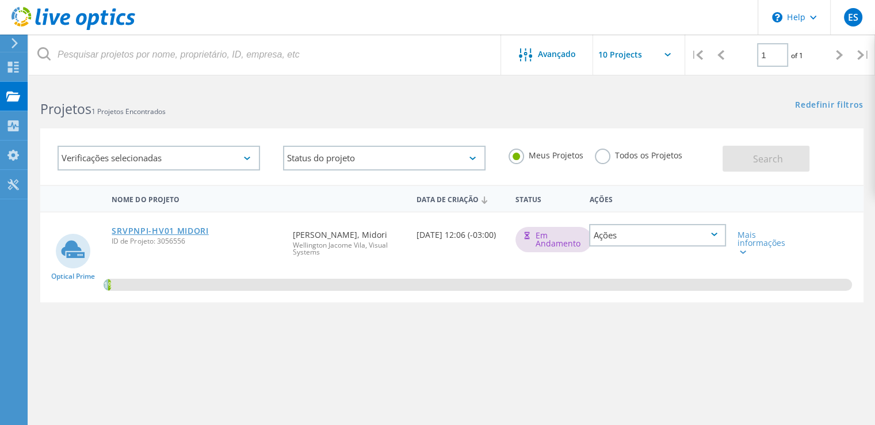
click at [189, 227] on link "SRVPNPI-HV01 MIDORI" at bounding box center [160, 231] width 97 height 8
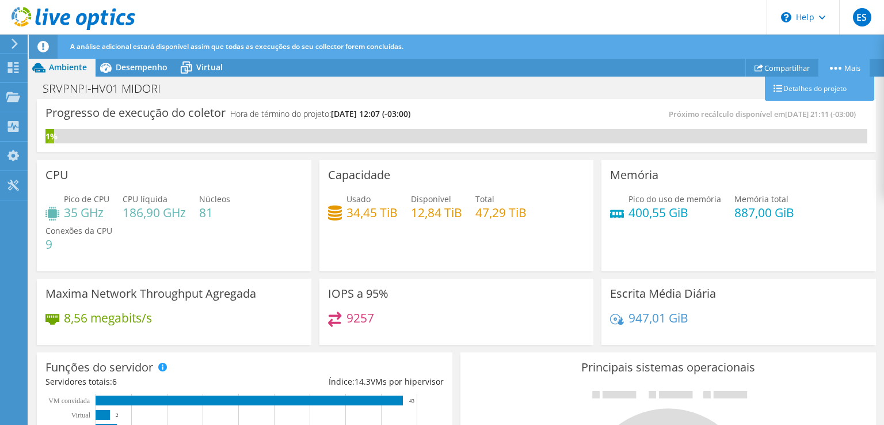
click at [832, 67] on icon at bounding box center [836, 68] width 12 height 3
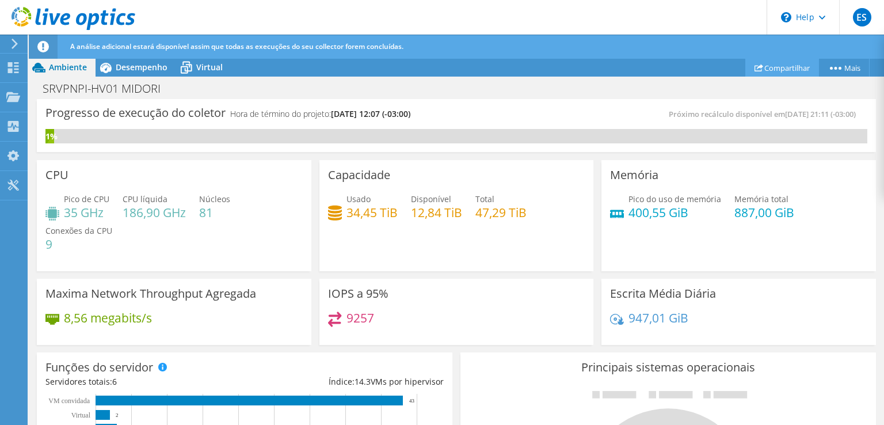
click at [798, 70] on link "Compartilhar" at bounding box center [782, 68] width 74 height 18
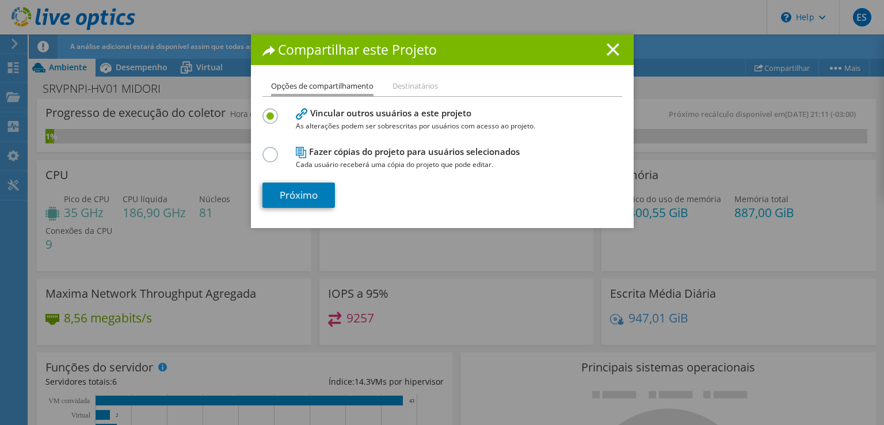
click at [610, 51] on line at bounding box center [613, 50] width 12 height 12
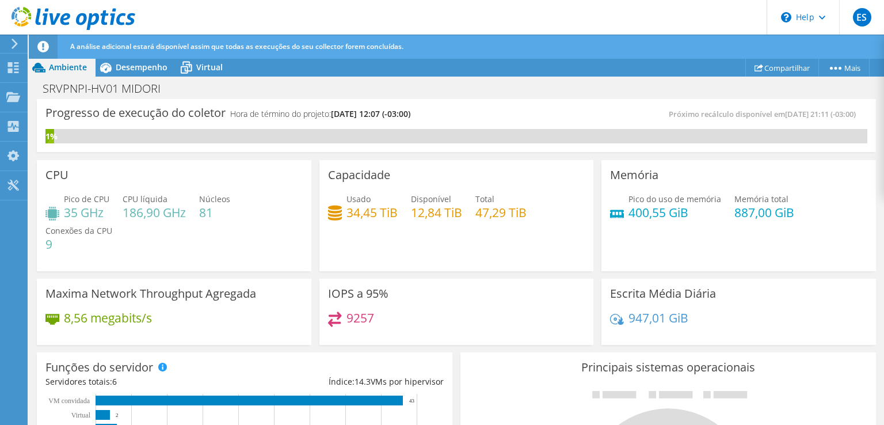
scroll to position [403, 0]
click at [783, 176] on div "Memória Pico do uso de memória 400,55 GiB Memória total 887,00 GiB" at bounding box center [738, 215] width 275 height 111
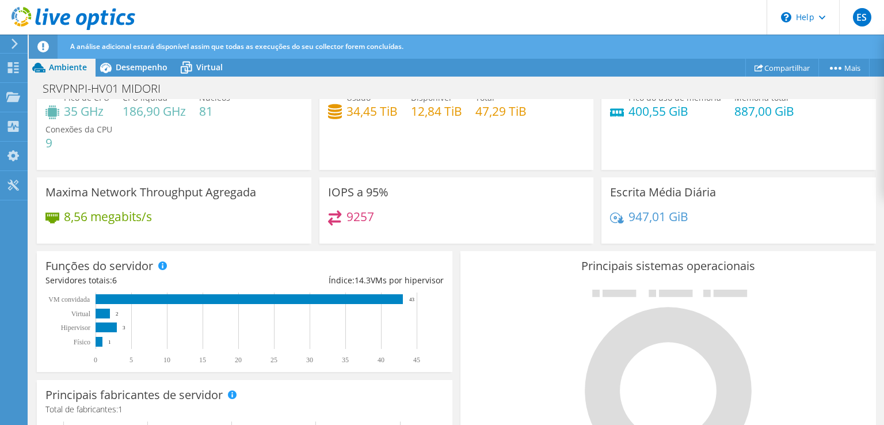
scroll to position [0, 0]
